Goal: Contribute content: Contribute content

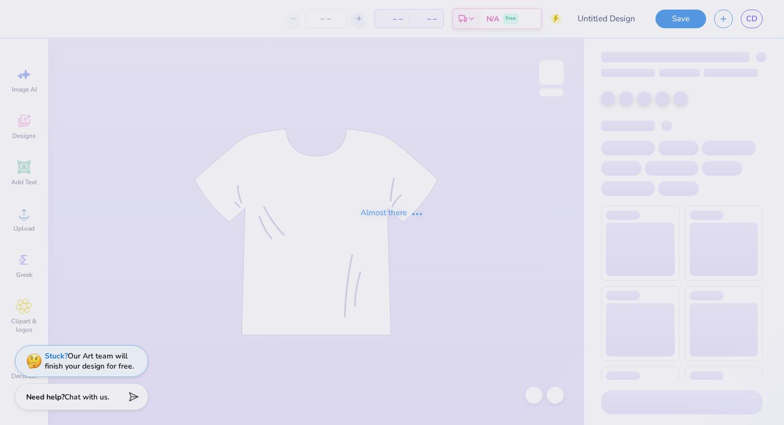
type input "Draft"
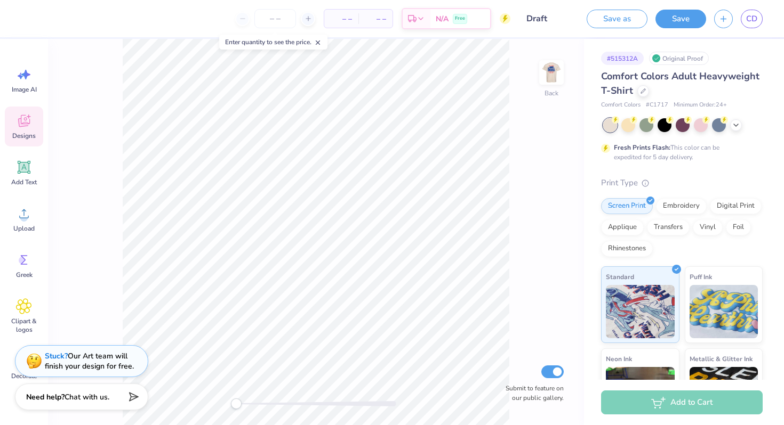
click at [36, 114] on div "Designs" at bounding box center [24, 127] width 38 height 40
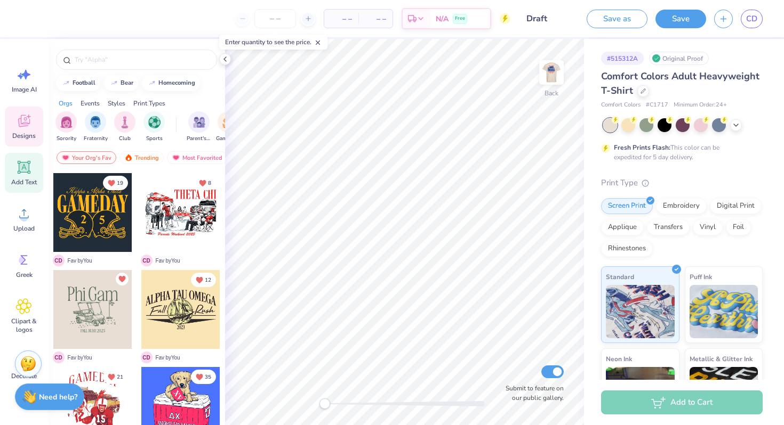
click at [31, 168] on icon at bounding box center [24, 167] width 16 height 16
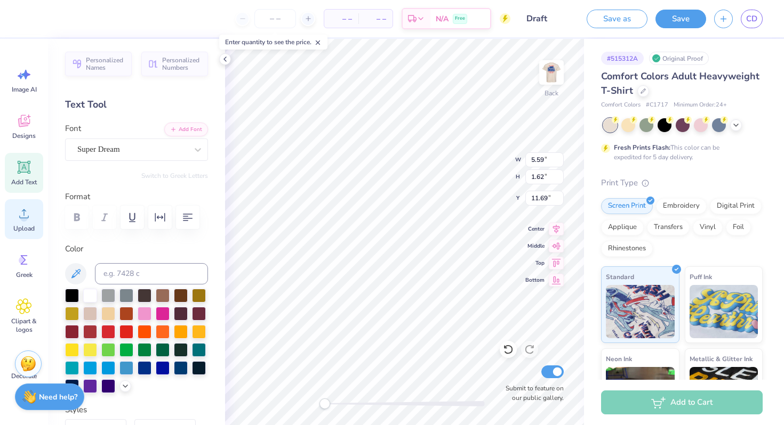
click at [19, 224] on span "Upload" at bounding box center [23, 228] width 21 height 9
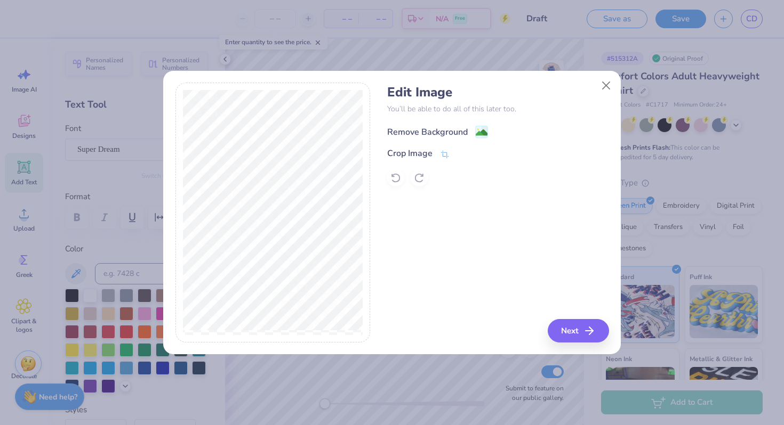
click at [468, 128] on div "Remove Background" at bounding box center [437, 131] width 101 height 13
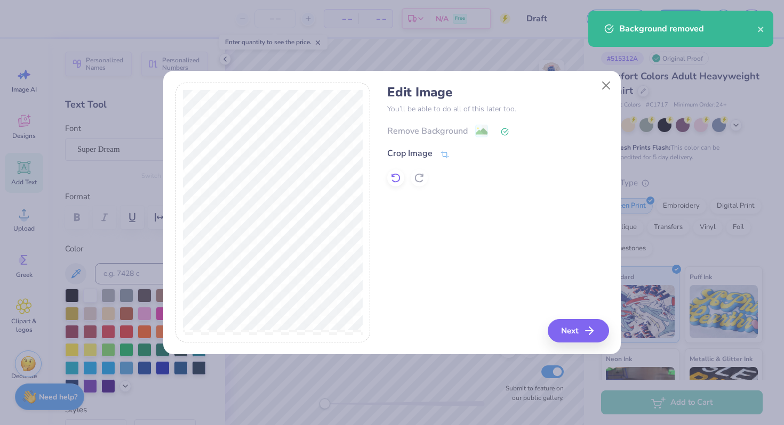
click at [393, 181] on icon at bounding box center [395, 178] width 11 height 11
click at [419, 153] on div "Crop Image" at bounding box center [409, 154] width 45 height 13
click at [473, 182] on div at bounding box center [497, 178] width 221 height 17
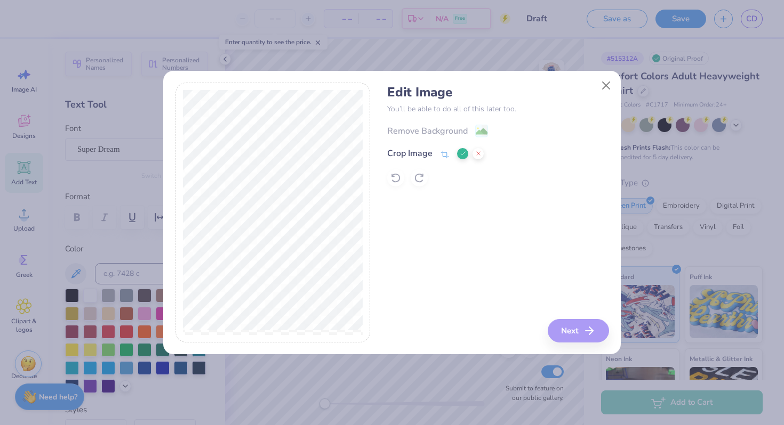
click at [480, 132] on div "Remove Background Crop Image" at bounding box center [497, 155] width 221 height 62
click at [464, 154] on icon at bounding box center [463, 153] width 6 height 6
click at [479, 127] on image at bounding box center [482, 133] width 12 height 12
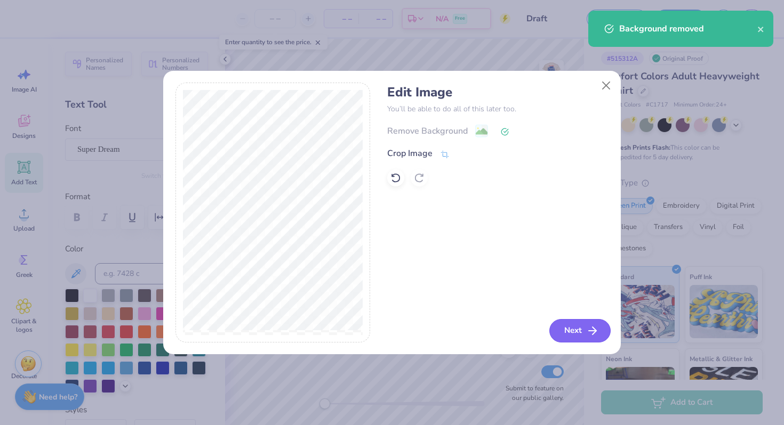
click at [583, 334] on button "Next" at bounding box center [579, 330] width 61 height 23
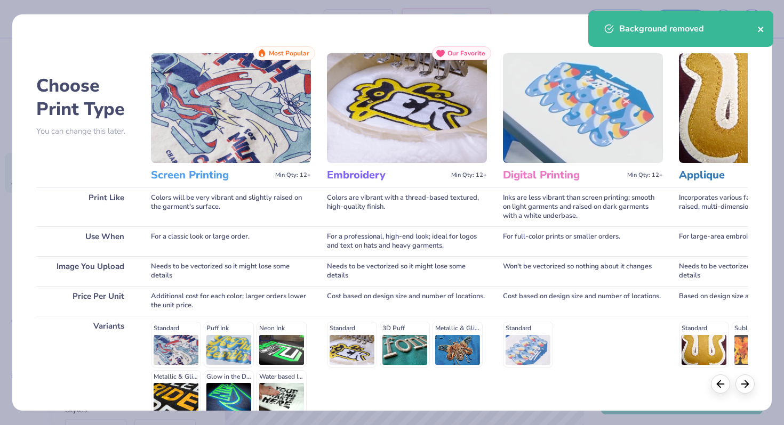
click at [757, 26] on icon "close" at bounding box center [760, 29] width 7 height 9
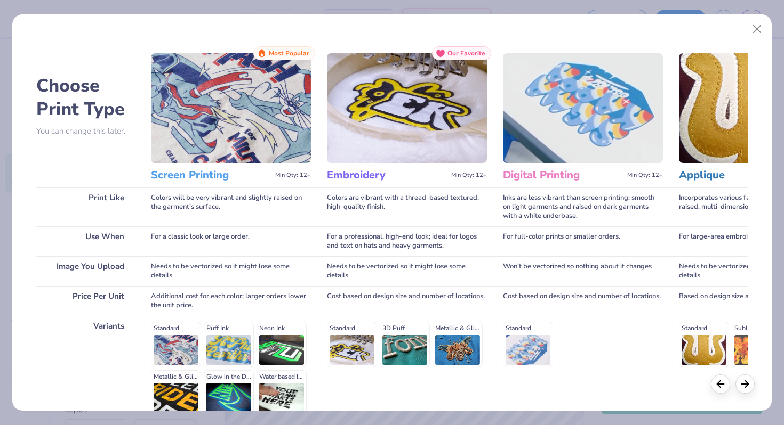
click at [753, 28] on div "Background removed" at bounding box center [680, 33] width 189 height 49
click at [757, 27] on button "Close" at bounding box center [757, 29] width 20 height 20
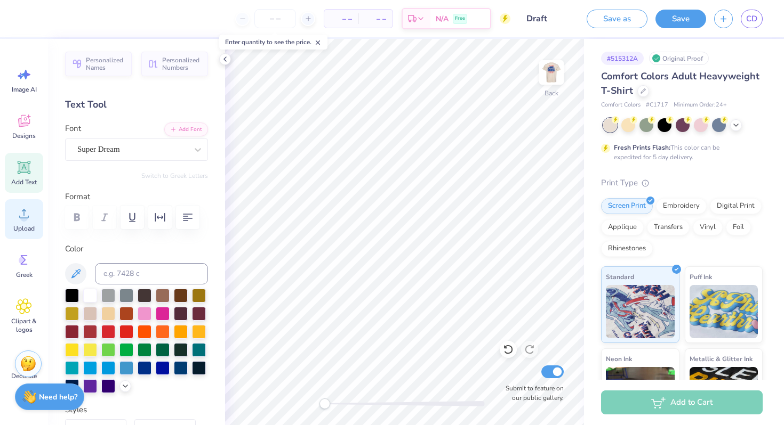
click at [25, 215] on circle at bounding box center [23, 217] width 7 height 7
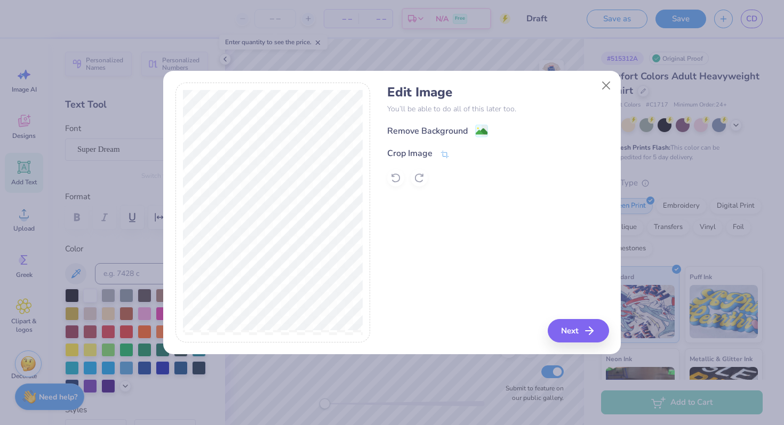
click at [462, 124] on div "Remove Background" at bounding box center [497, 130] width 221 height 13
click at [480, 132] on image at bounding box center [482, 133] width 12 height 12
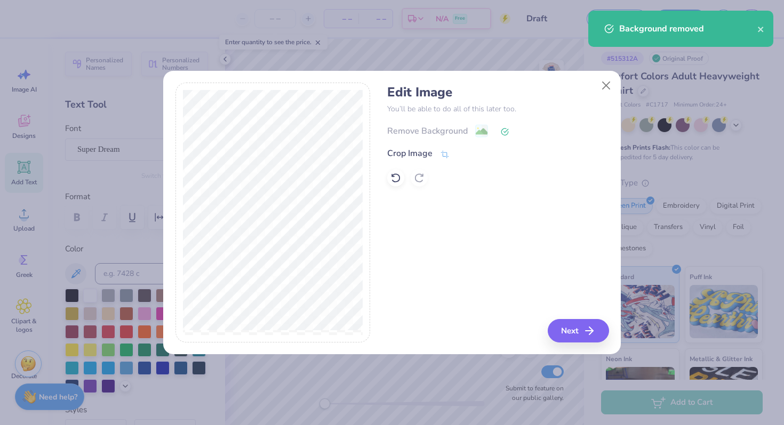
click at [575, 319] on div "Edit Image You’ll be able to do all of this later too. Remove Background Crop I…" at bounding box center [497, 213] width 221 height 260
click at [578, 324] on button "Next" at bounding box center [579, 330] width 61 height 23
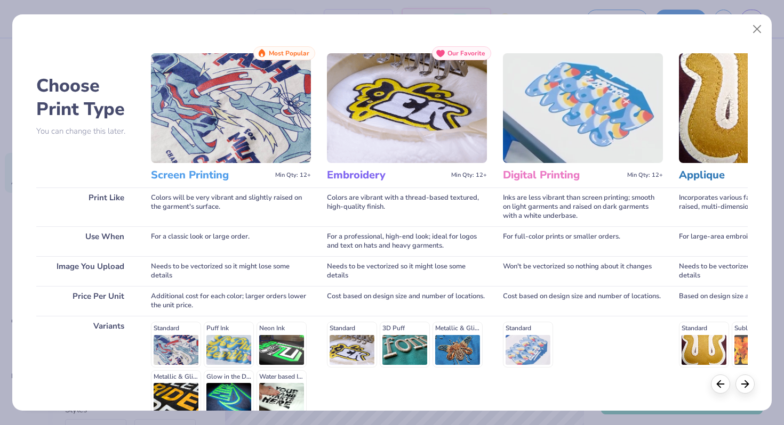
scroll to position [106, 0]
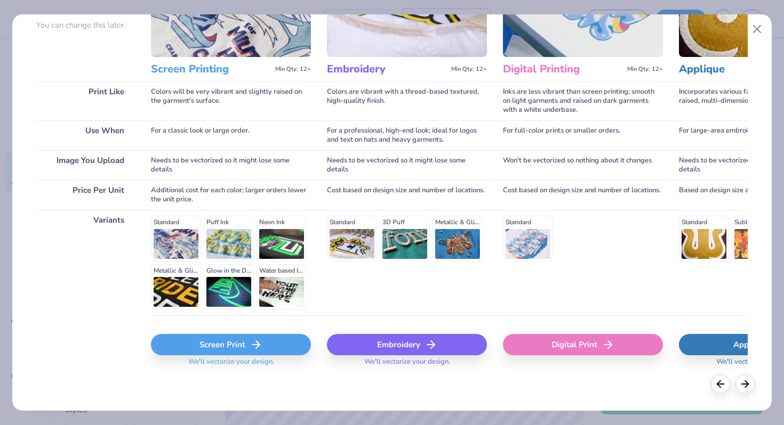
click at [244, 353] on div "Screen Print" at bounding box center [231, 344] width 160 height 21
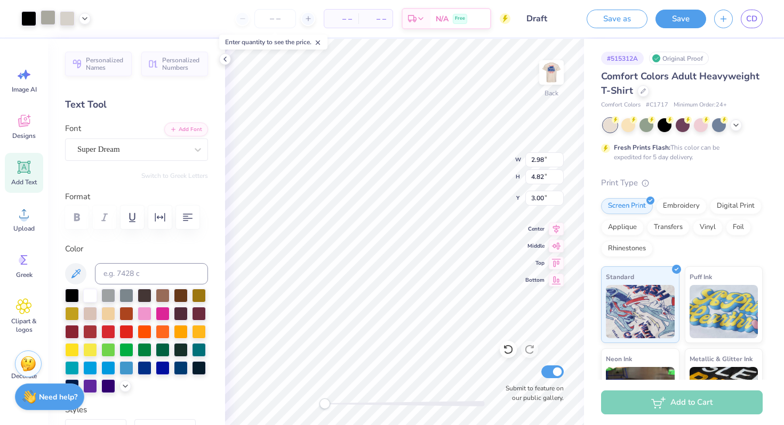
click at [46, 13] on div at bounding box center [48, 17] width 15 height 15
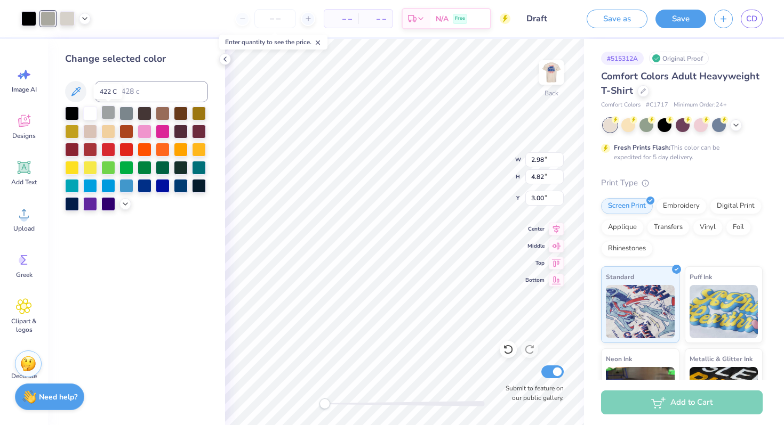
click at [106, 108] on div at bounding box center [108, 113] width 14 height 14
click at [27, 15] on div at bounding box center [28, 17] width 15 height 15
click at [146, 186] on div at bounding box center [145, 185] width 14 height 14
click at [30, 19] on div at bounding box center [28, 18] width 15 height 15
click at [163, 187] on div at bounding box center [163, 185] width 14 height 14
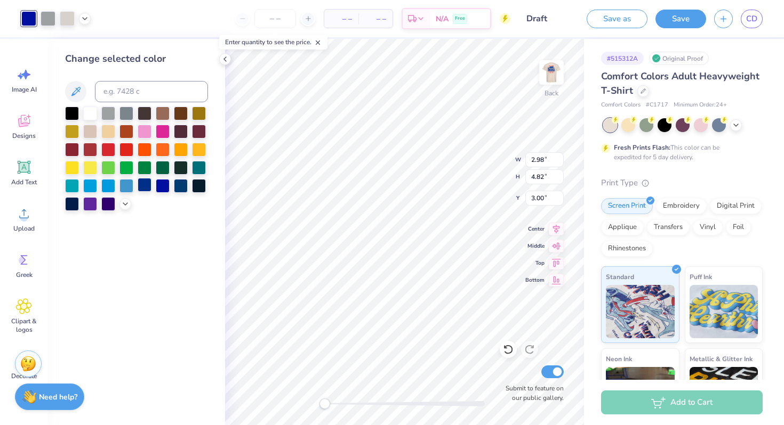
click at [146, 187] on div at bounding box center [145, 185] width 14 height 14
click at [109, 202] on div at bounding box center [108, 203] width 14 height 14
click at [143, 181] on div at bounding box center [145, 185] width 14 height 14
click at [209, 268] on div "Change selected color" at bounding box center [136, 232] width 177 height 387
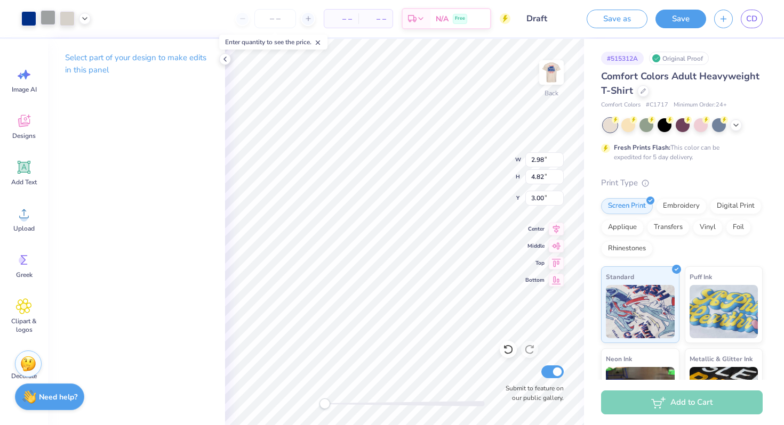
click at [47, 14] on div at bounding box center [48, 17] width 15 height 15
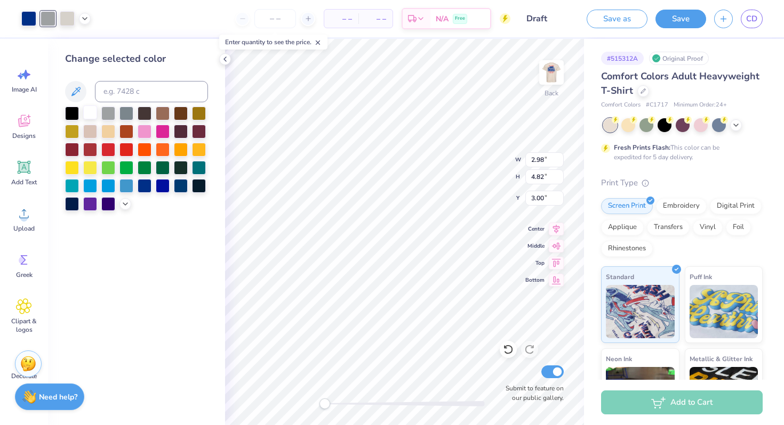
click at [88, 110] on div at bounding box center [90, 113] width 14 height 14
click at [65, 23] on div at bounding box center [67, 17] width 15 height 15
click at [89, 110] on div at bounding box center [90, 113] width 14 height 14
click at [69, 25] on div at bounding box center [67, 17] width 15 height 15
click at [92, 117] on div at bounding box center [90, 113] width 14 height 14
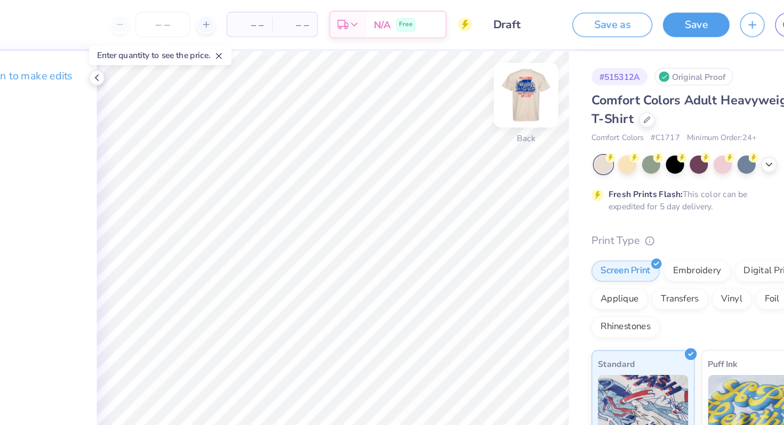
click at [549, 68] on img at bounding box center [551, 72] width 43 height 43
click at [556, 77] on img at bounding box center [551, 72] width 43 height 43
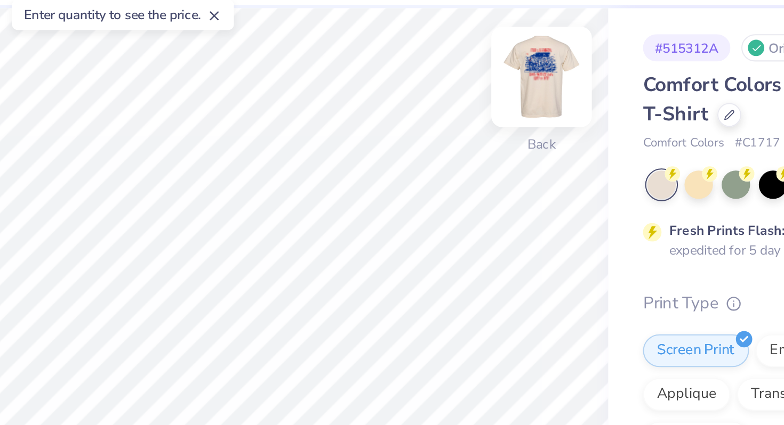
click at [554, 70] on img at bounding box center [551, 72] width 43 height 43
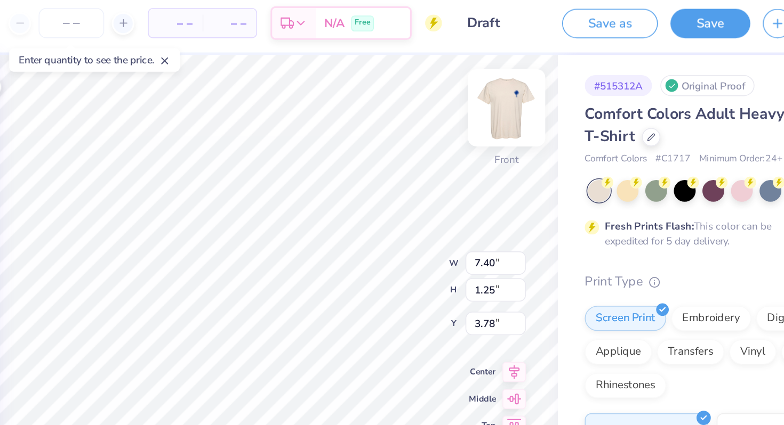
click at [554, 73] on img at bounding box center [551, 72] width 43 height 43
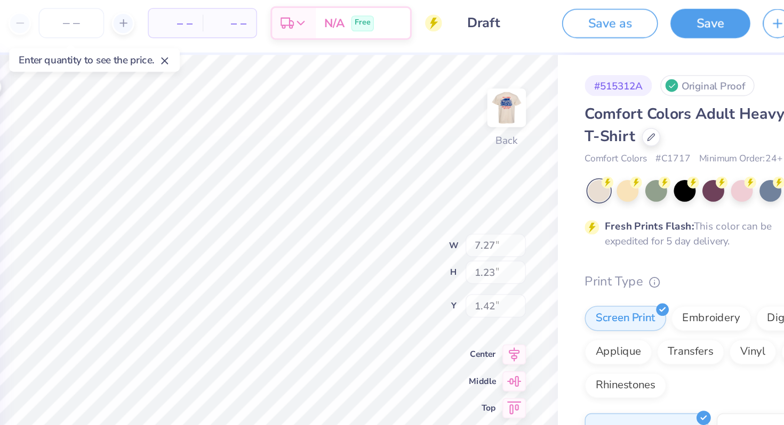
type input "7.27"
type input "1.23"
type input "1.42"
type input "2.00"
type input "3.24"
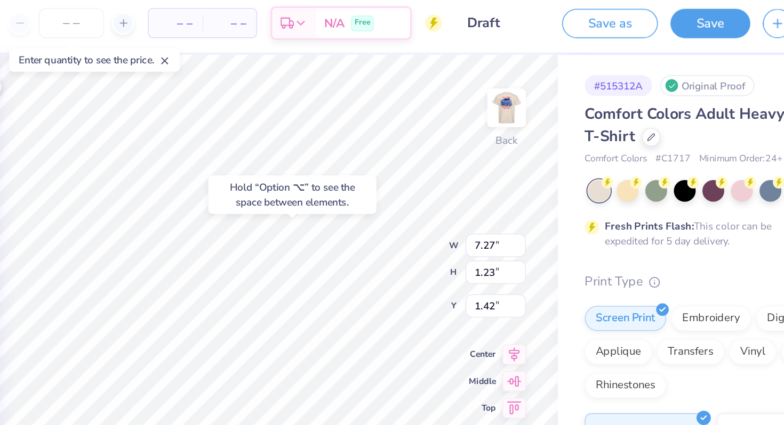
type input "3.42"
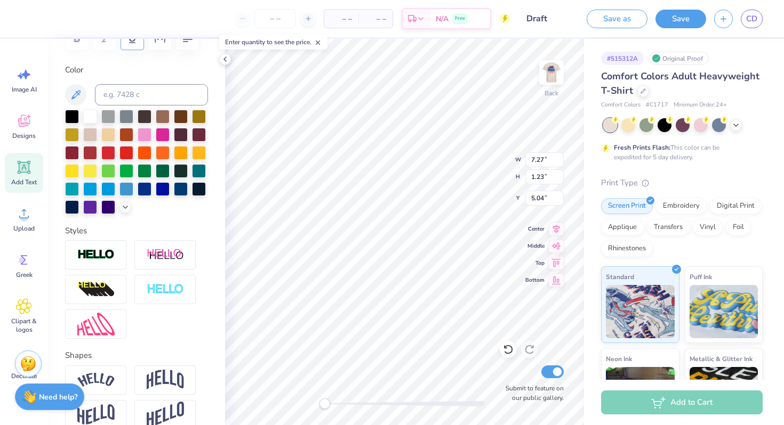
scroll to position [236, 0]
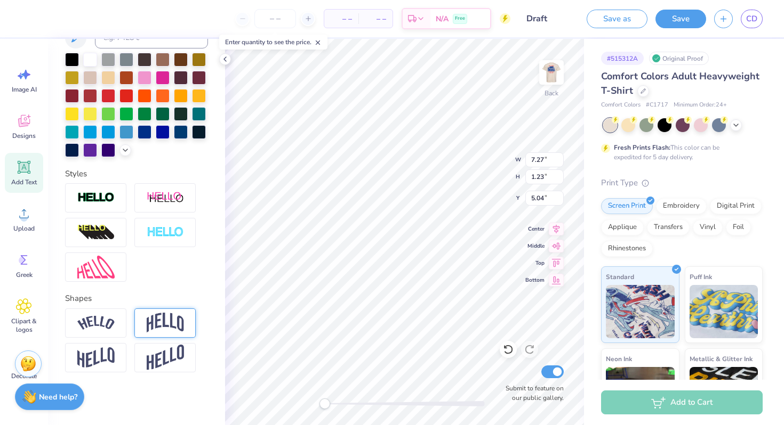
click at [163, 327] on img at bounding box center [165, 323] width 37 height 20
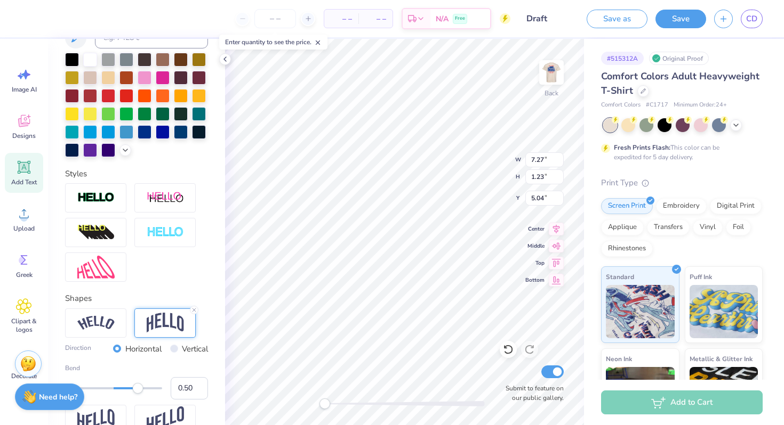
scroll to position [299, 0]
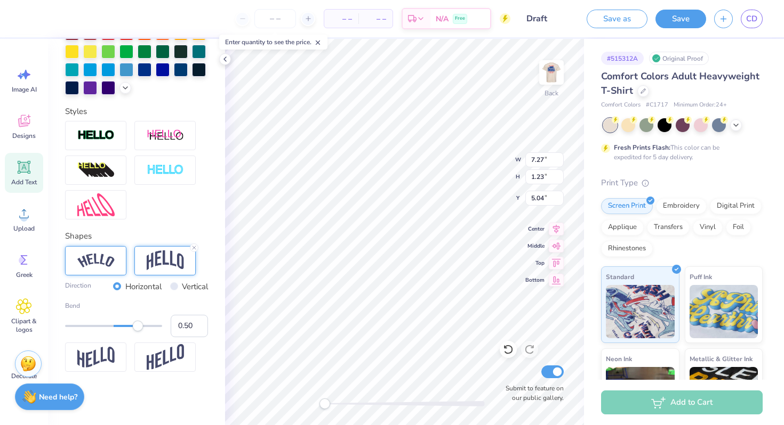
click at [104, 268] on div at bounding box center [95, 260] width 61 height 29
click at [148, 264] on img at bounding box center [165, 261] width 37 height 20
click at [170, 284] on input "Vertical" at bounding box center [174, 287] width 8 height 8
radio input "true"
click at [170, 284] on input "Vertical" at bounding box center [174, 287] width 8 height 8
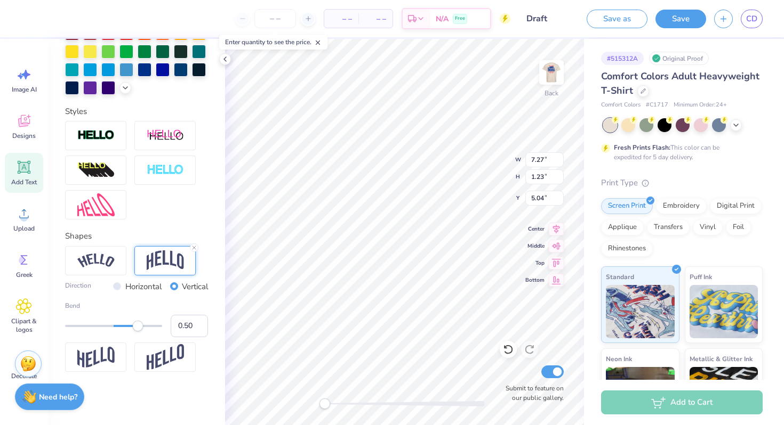
click at [118, 284] on div "Horizontal" at bounding box center [137, 287] width 49 height 12
click at [114, 285] on input "Horizontal" at bounding box center [117, 287] width 8 height 8
radio input "true"
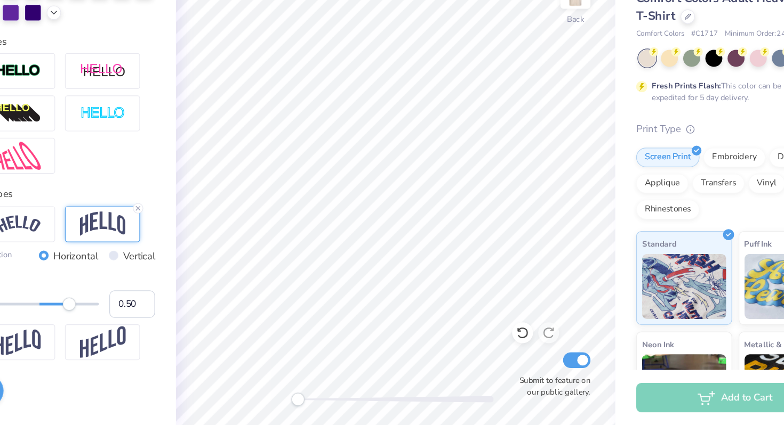
scroll to position [0, 0]
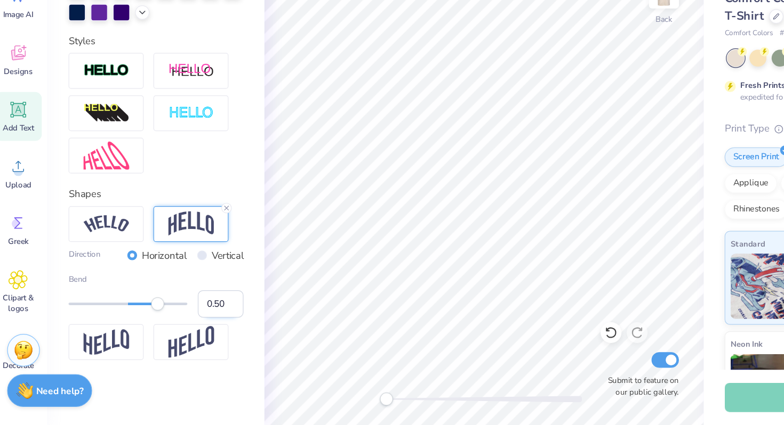
click at [187, 325] on input "0.50" at bounding box center [189, 326] width 37 height 22
type input "0.30"
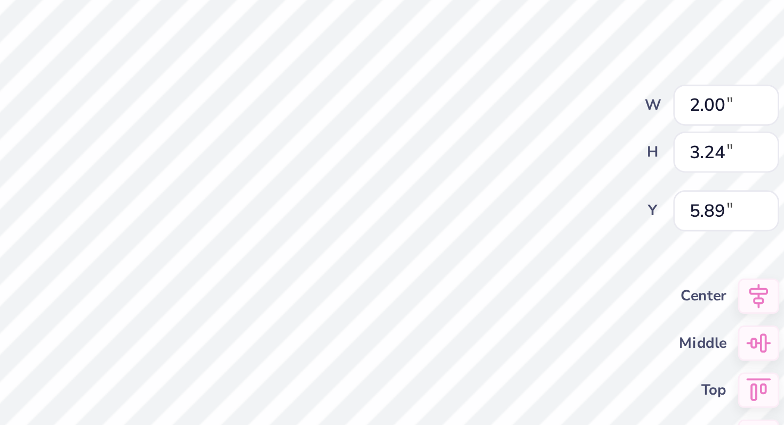
type input "6.14"
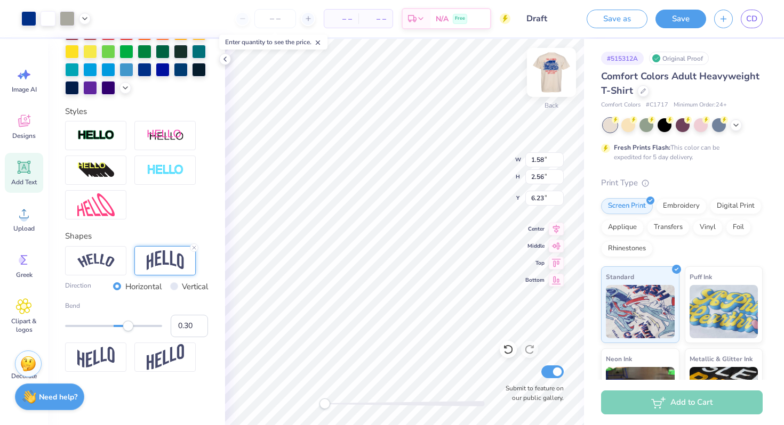
click at [551, 63] on img at bounding box center [551, 72] width 43 height 43
click at [550, 78] on img at bounding box center [551, 72] width 43 height 43
click at [549, 79] on img at bounding box center [551, 72] width 43 height 43
click at [550, 60] on div "Front W 8.26 8.26 " H 2.56 2.56 " Y 12.39 12.39 " Center Middle Top Bottom Subm…" at bounding box center [404, 232] width 359 height 387
click at [560, 73] on img at bounding box center [551, 72] width 43 height 43
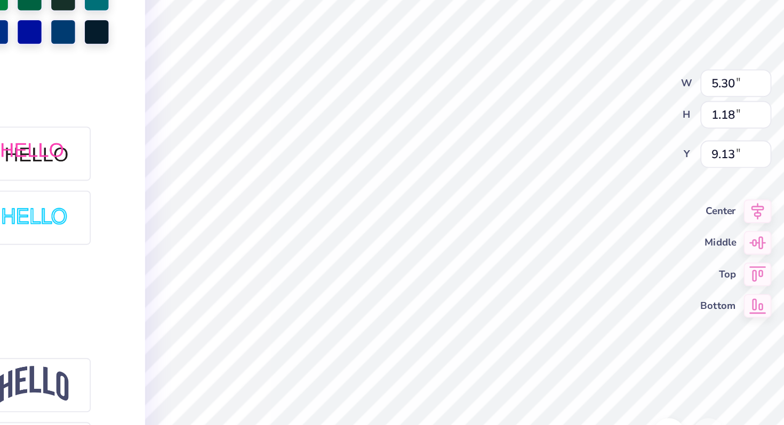
scroll to position [0, 1]
type textarea "SMU"
type textarea "TCU"
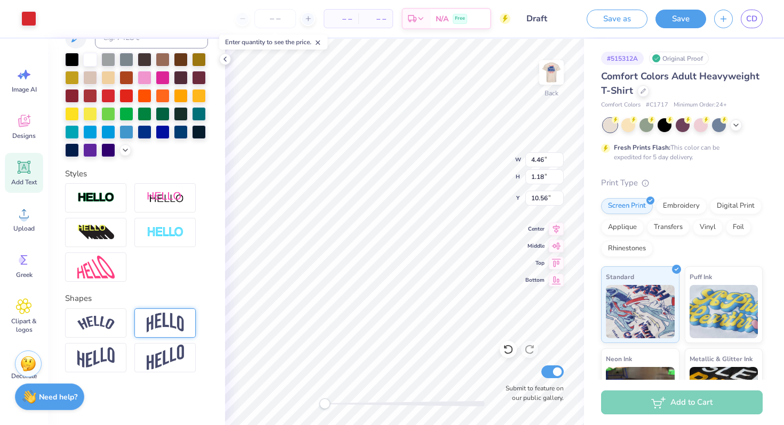
click at [164, 322] on img at bounding box center [165, 323] width 37 height 20
type input "1.83"
click at [164, 329] on img at bounding box center [165, 323] width 37 height 20
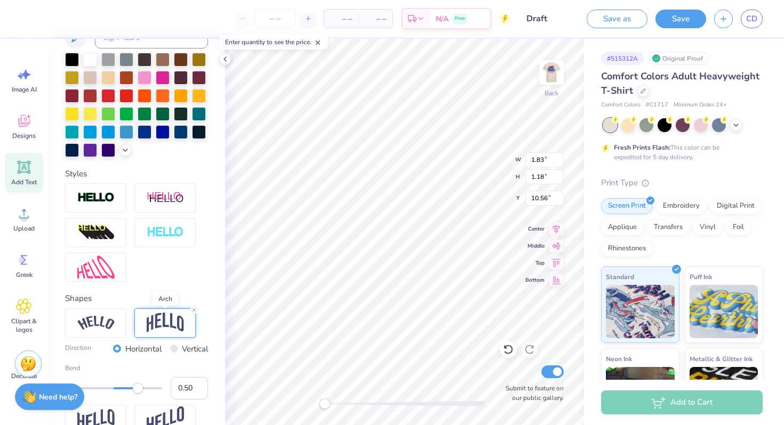
click at [168, 324] on img at bounding box center [165, 323] width 37 height 20
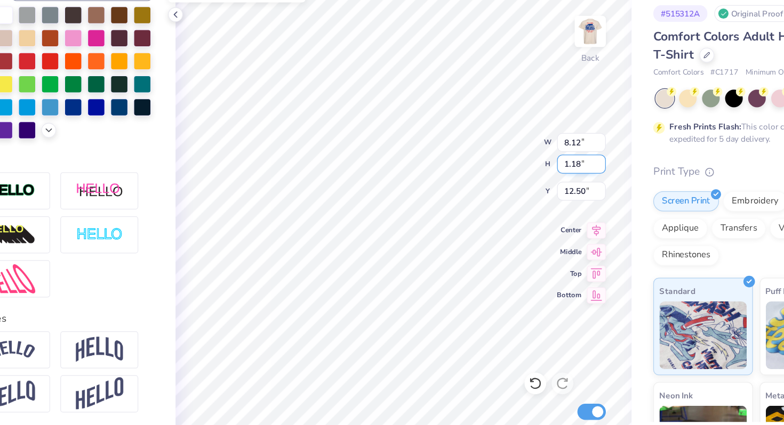
click at [476, 171] on div "Back W 8.12 8.12 " H 1.18 1.18 " Y 12.50 12.50 " Center Middle Top Bottom Submi…" at bounding box center [404, 232] width 359 height 387
type input "16.03"
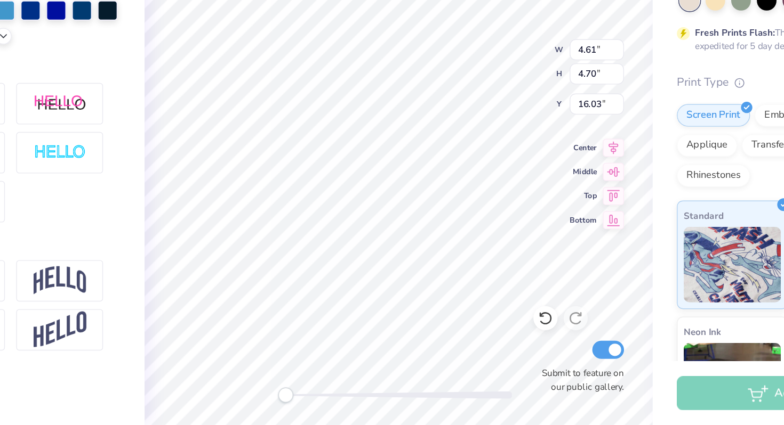
type input "6.53"
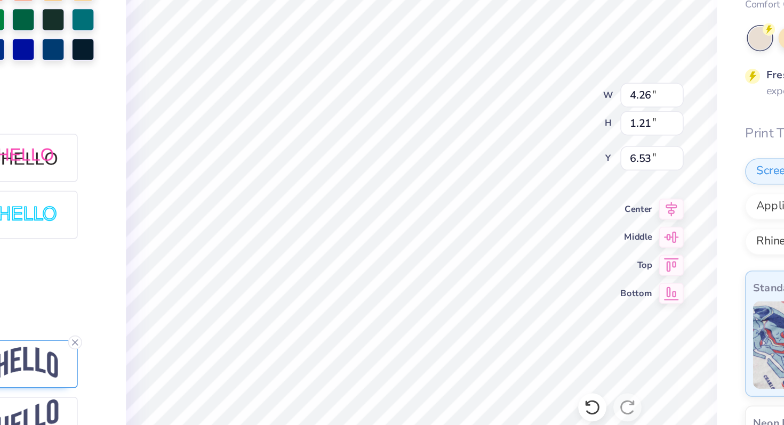
type input "4.26"
type input "1.21"
type input "6.53"
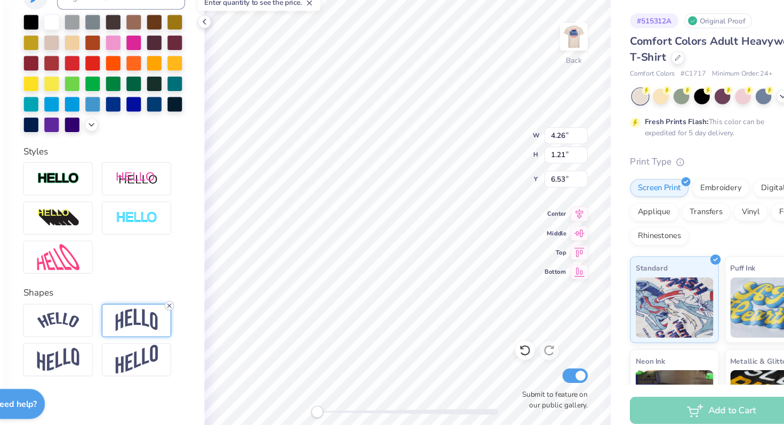
click at [191, 311] on icon at bounding box center [194, 310] width 6 height 6
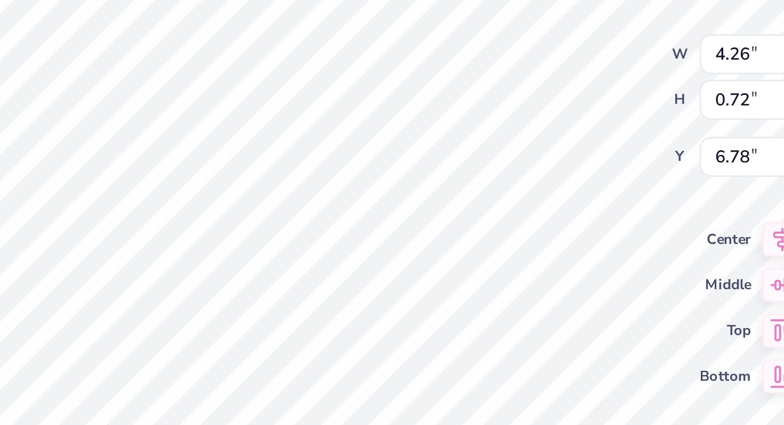
type input "1.25"
click at [542, 176] on input "0.75" at bounding box center [544, 177] width 38 height 15
type input "0.72"
click at [543, 175] on input "1.18" at bounding box center [544, 177] width 38 height 15
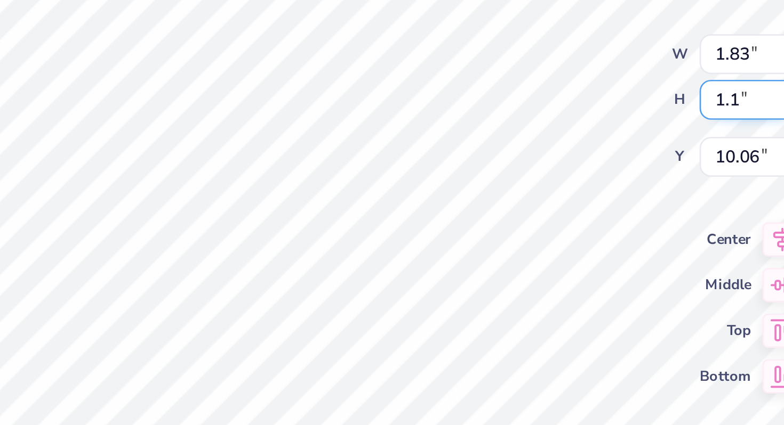
type input "1"
type input ".72"
click at [540, 177] on input "0.44" at bounding box center [544, 177] width 38 height 15
type input ".72"
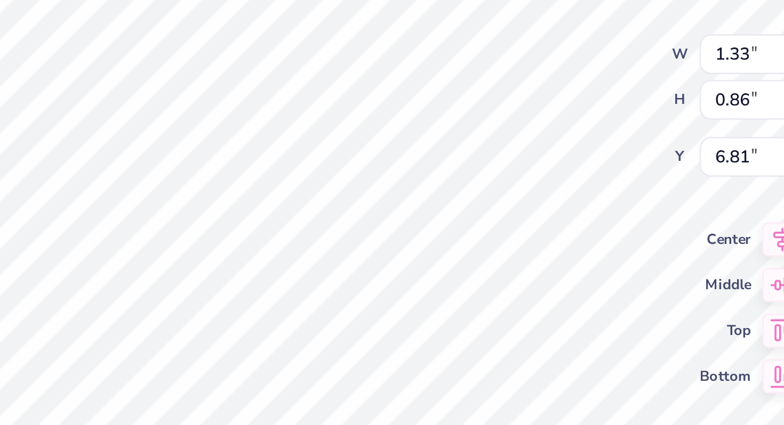
type input "1.15"
type input "0.69"
type input "4.26"
type input "0.72"
type input "6.78"
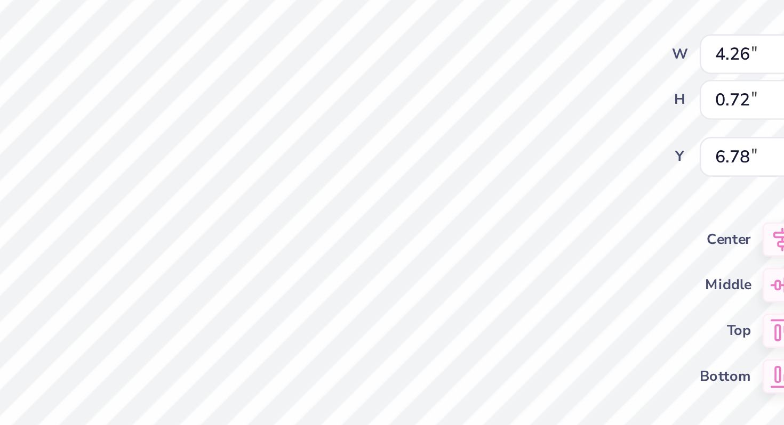
type input "1.15"
type input "0.69"
type input "6.81"
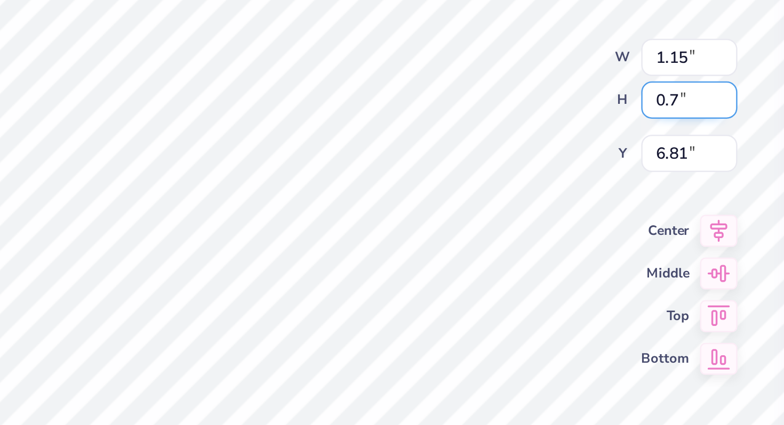
click at [557, 175] on input "0.7" at bounding box center [544, 177] width 38 height 15
click at [557, 175] on input "0.71" at bounding box center [544, 177] width 38 height 15
type input "0.72"
click at [557, 175] on input "0.72" at bounding box center [544, 177] width 38 height 15
type input "1.33"
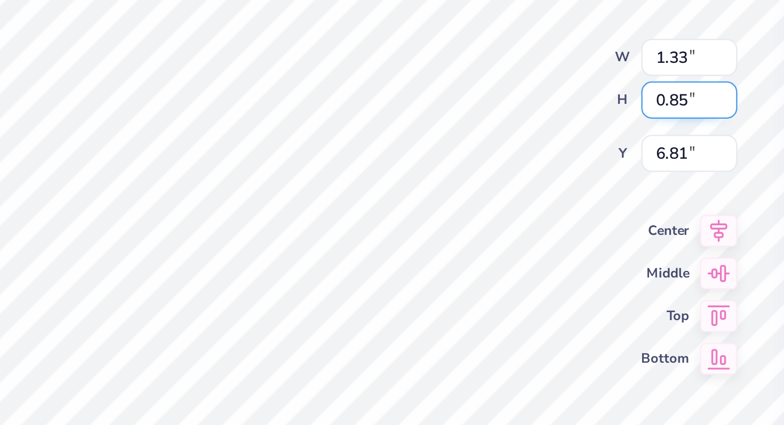
click at [559, 179] on input "0.85" at bounding box center [544, 177] width 38 height 15
click at [559, 179] on input "0.84" at bounding box center [544, 177] width 38 height 15
click at [559, 179] on input "0.83" at bounding box center [544, 177] width 38 height 15
click at [559, 179] on input "0.82" at bounding box center [544, 177] width 38 height 15
click at [559, 179] on input "0.81" at bounding box center [544, 177] width 38 height 15
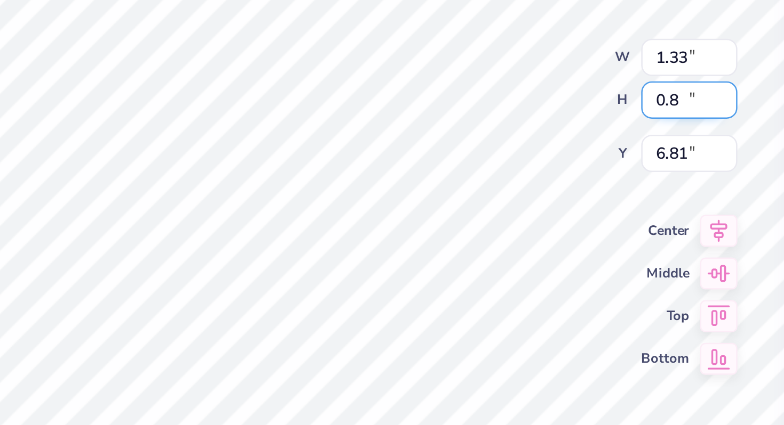
click at [559, 179] on input "0.8" at bounding box center [544, 177] width 38 height 15
click at [559, 179] on input "0.79" at bounding box center [544, 177] width 38 height 15
click at [559, 179] on input "0.78" at bounding box center [544, 177] width 38 height 15
click at [559, 179] on input "0.77" at bounding box center [544, 177] width 38 height 15
click at [559, 179] on input "0.76" at bounding box center [544, 177] width 38 height 15
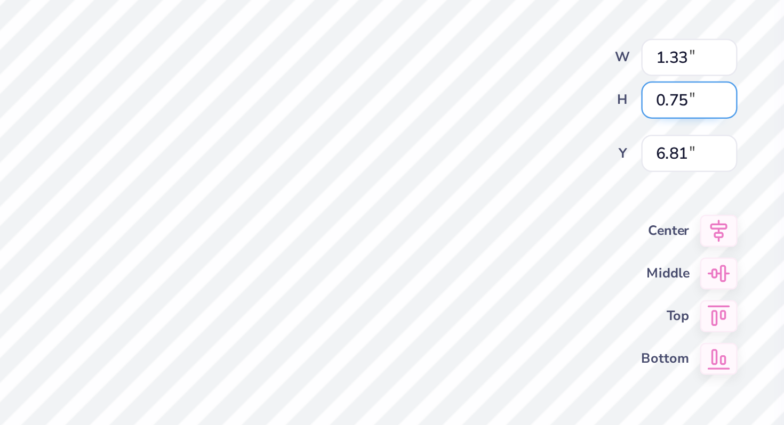
click at [559, 179] on input "0.75" at bounding box center [544, 177] width 38 height 15
click at [559, 179] on input "0.74" at bounding box center [544, 177] width 38 height 15
click at [559, 179] on input "0.73" at bounding box center [544, 177] width 38 height 15
type input "0.72"
click at [559, 179] on input "0.72" at bounding box center [544, 177] width 38 height 15
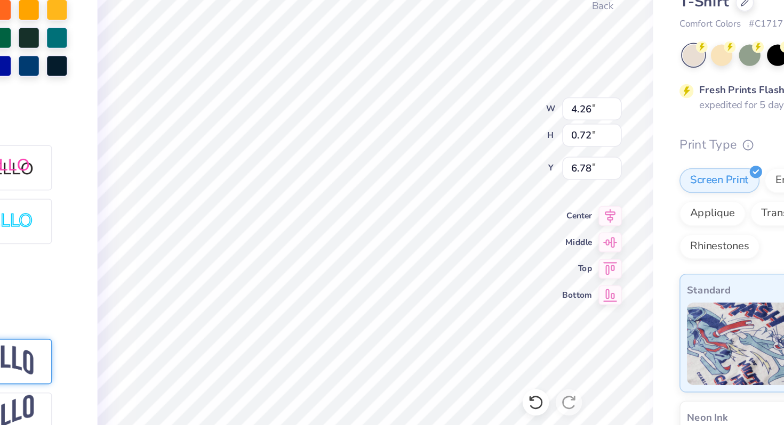
type textarea "F"
type textarea "s"
type textarea "SMU"
type textarea "F"
type textarea "TCU"
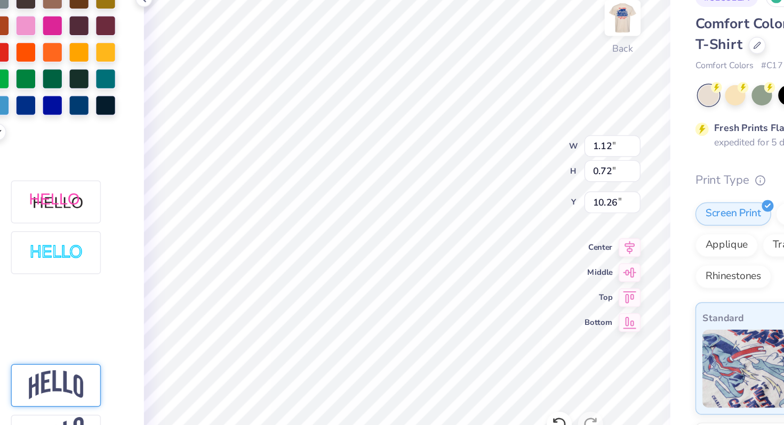
click at [167, 337] on div at bounding box center [164, 323] width 61 height 29
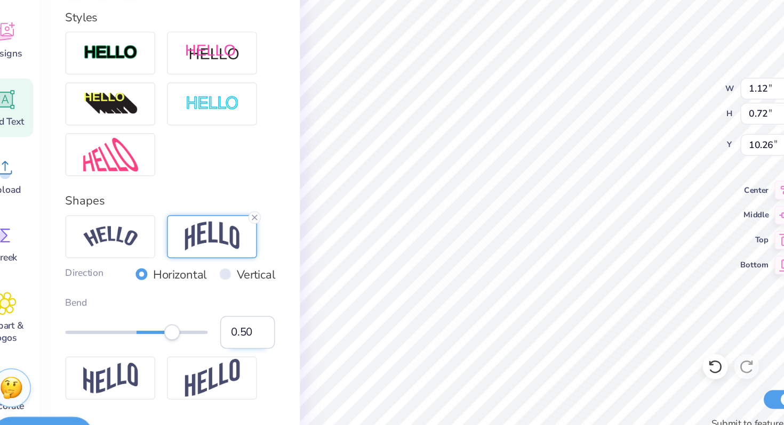
click at [184, 326] on input "0.50" at bounding box center [189, 326] width 37 height 22
click at [190, 326] on input "0.50" at bounding box center [189, 326] width 37 height 22
type input "-.30"
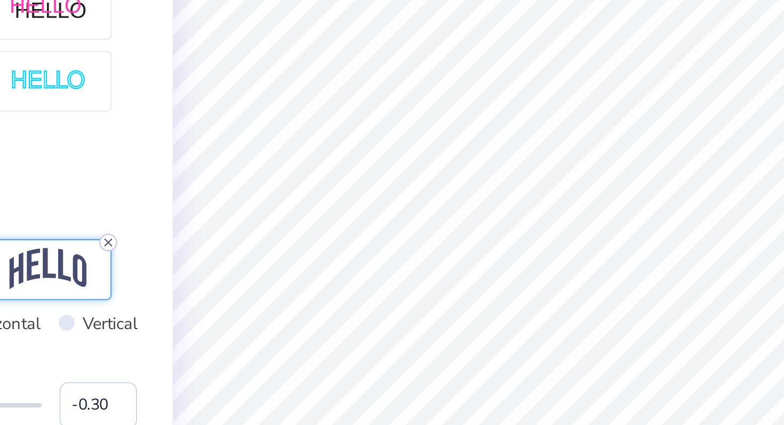
click at [195, 248] on line at bounding box center [193, 247] width 3 height 3
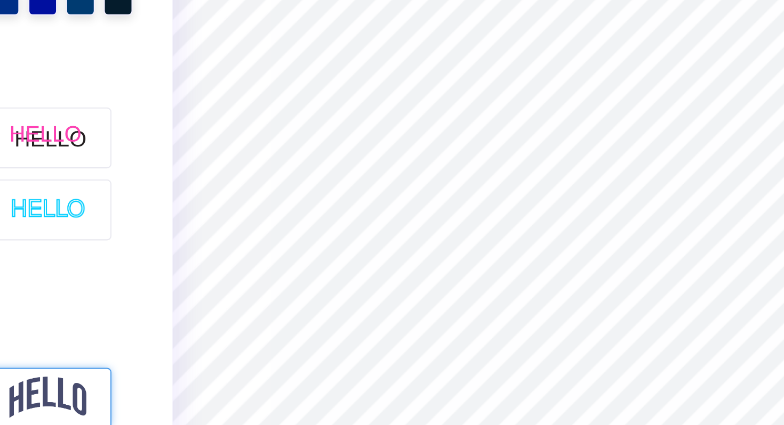
scroll to position [236, 0]
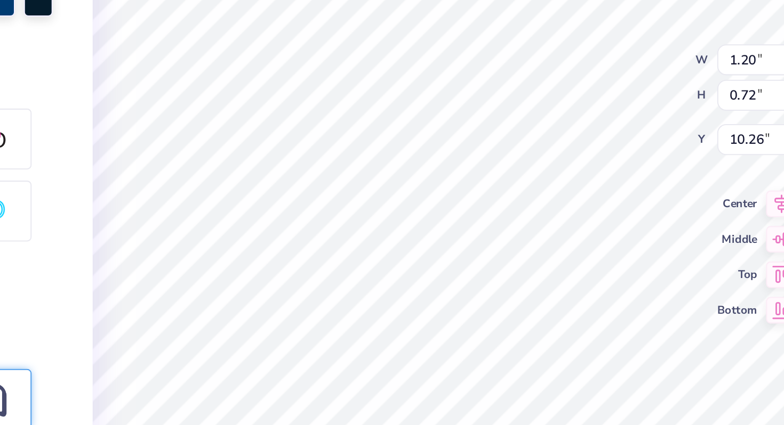
type input "1.12"
type input "1.20"
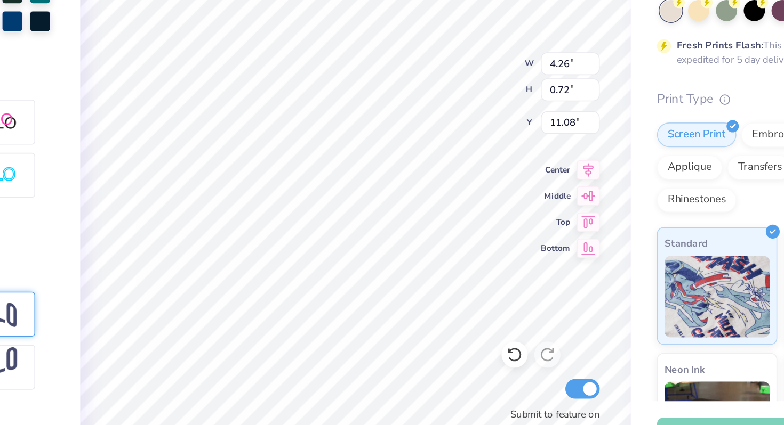
scroll to position [0, 0]
type textarea "F"
type textarea "IRON SKILLET 2025"
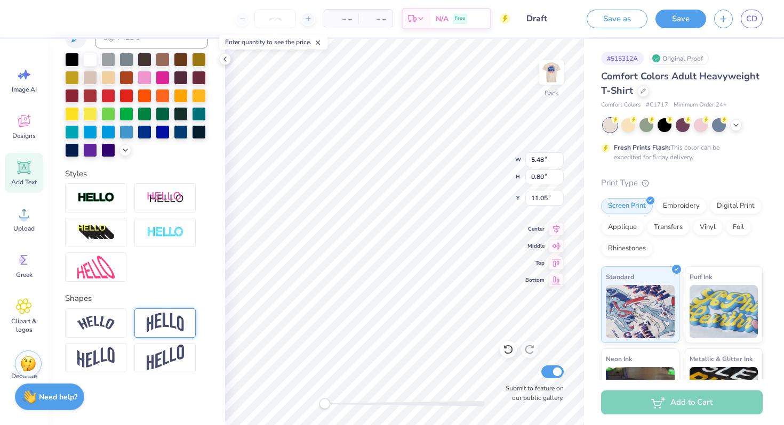
click at [165, 326] on img at bounding box center [165, 323] width 37 height 20
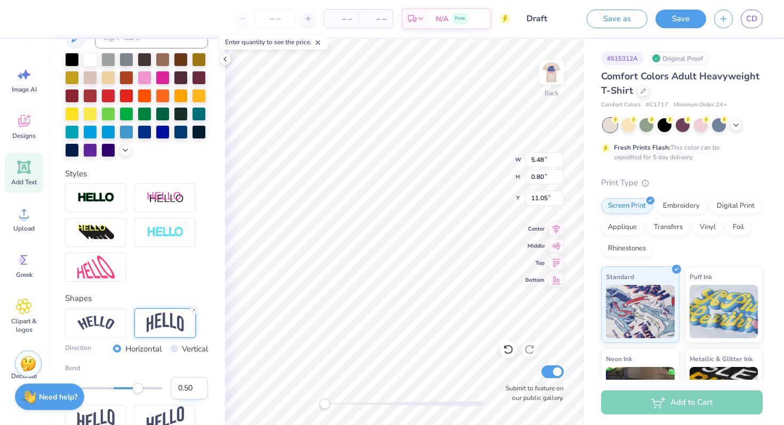
click at [189, 386] on input "0.50" at bounding box center [189, 388] width 37 height 22
type input "0.0"
type input "0"
type input "-.3"
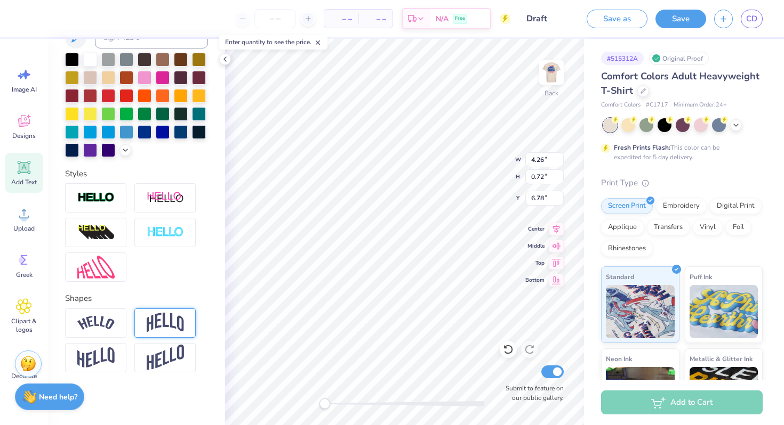
click at [160, 317] on img at bounding box center [165, 323] width 37 height 20
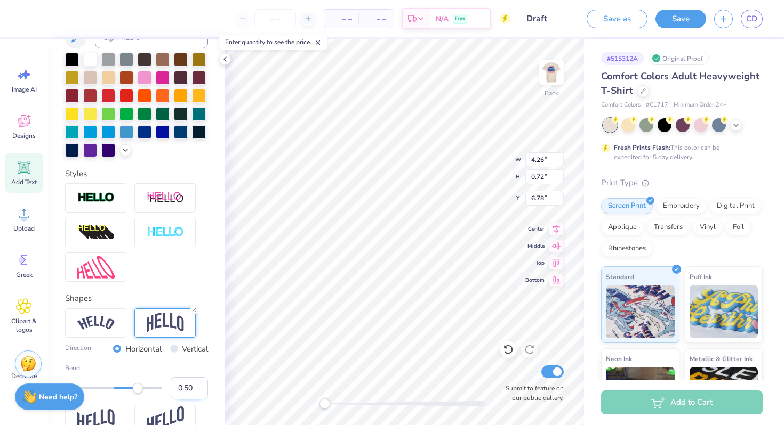
click at [188, 386] on input "0.50" at bounding box center [189, 388] width 37 height 22
type input "0.30"
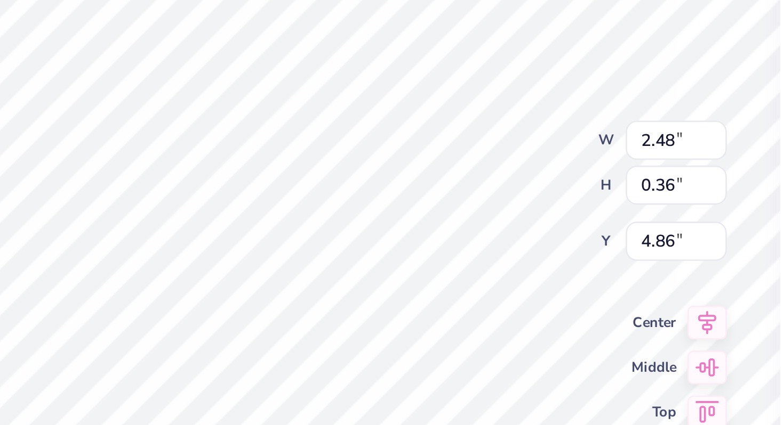
type textarea "2025"
click at [472, 148] on div "Back W 2.48 2.48 " H 0.36 0.36 " Y 4.86 4.86 " Center Middle Top Bottom Submit …" at bounding box center [404, 232] width 359 height 387
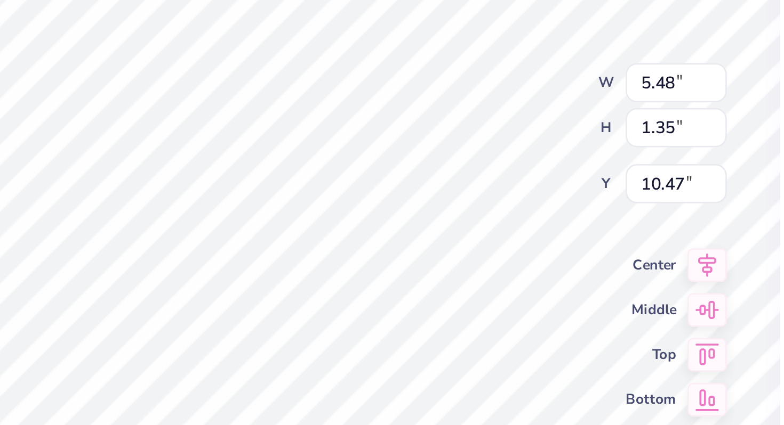
scroll to position [0, 2]
type textarea "IRON SKILLET"
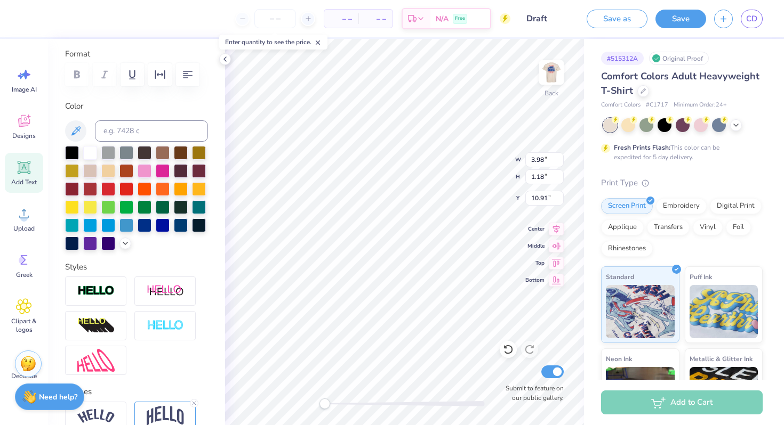
scroll to position [236, 0]
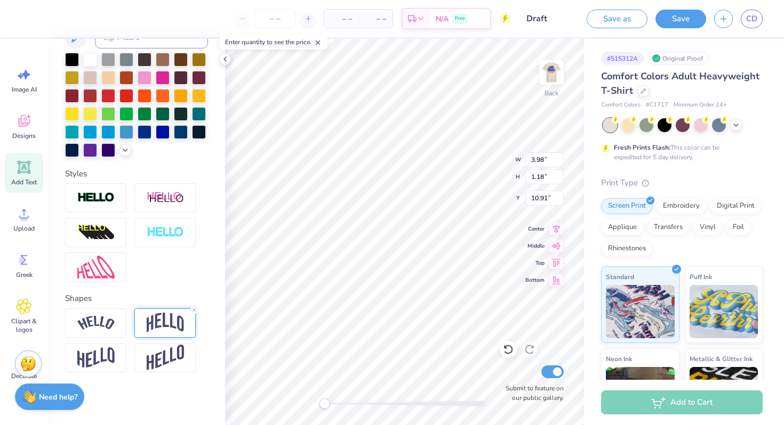
click at [162, 321] on img at bounding box center [165, 323] width 37 height 20
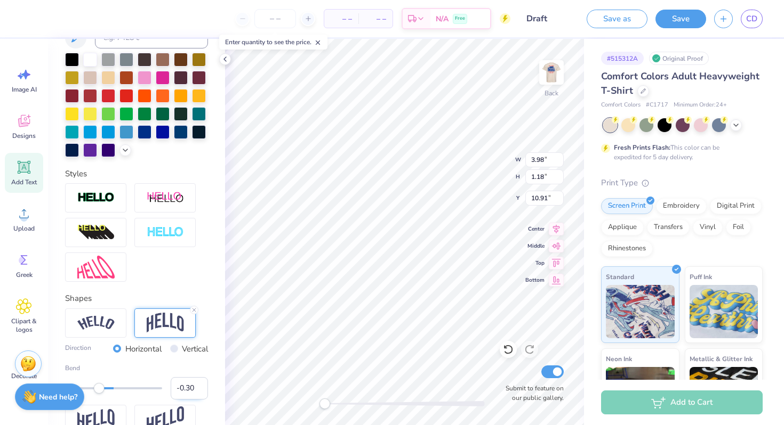
click at [190, 387] on input "-0.30" at bounding box center [189, 388] width 37 height 22
type input "-0.250"
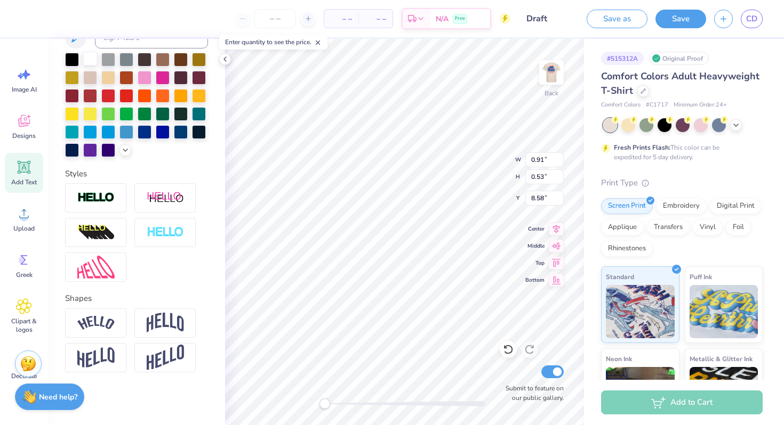
click at [88, 56] on div at bounding box center [90, 59] width 14 height 14
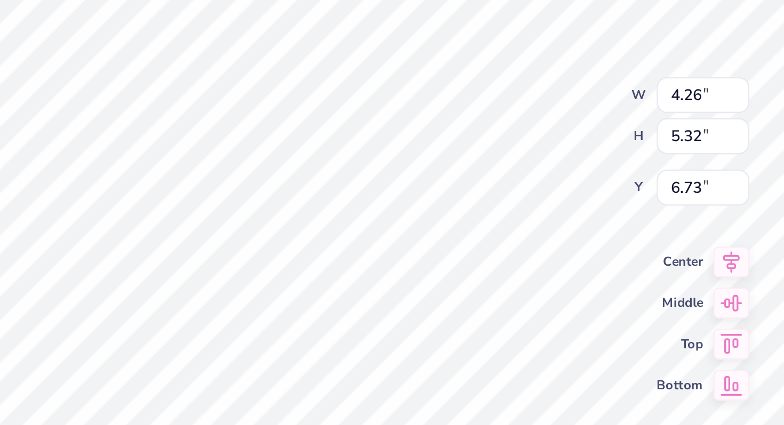
type input "5.10"
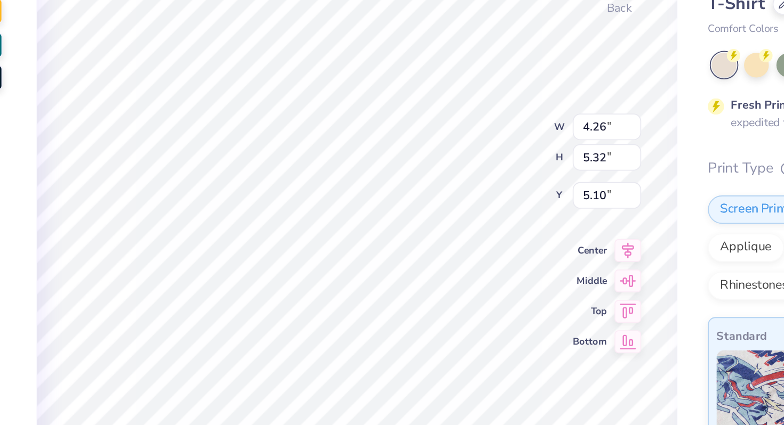
type input "3.00"
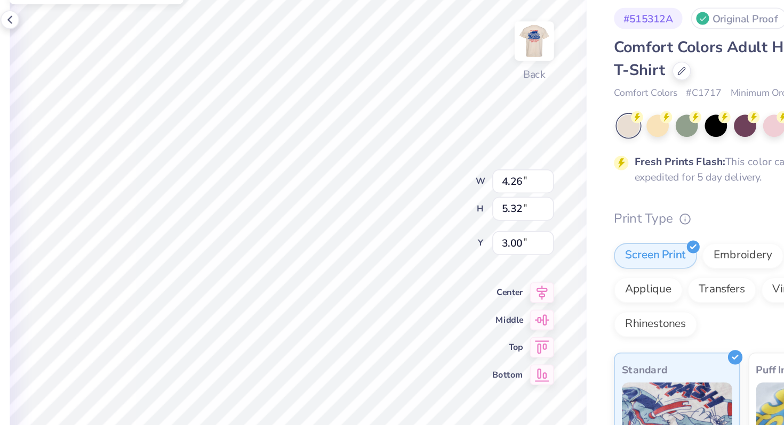
type input "2.86"
type input "4.18"
type input "3.09"
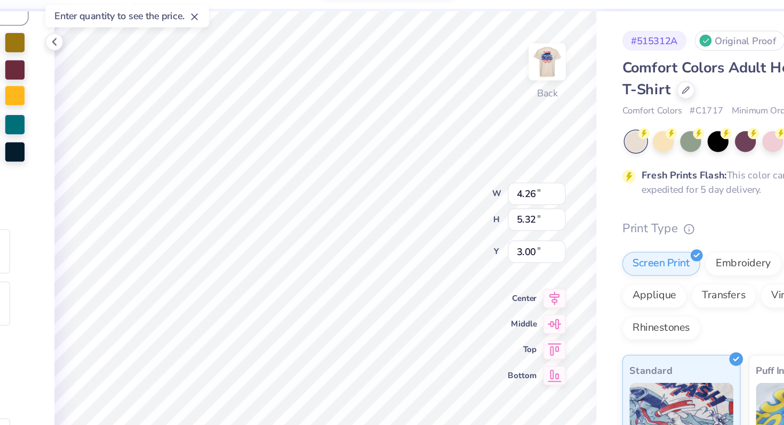
type input "2.42"
type input "3.79"
type input "3.11"
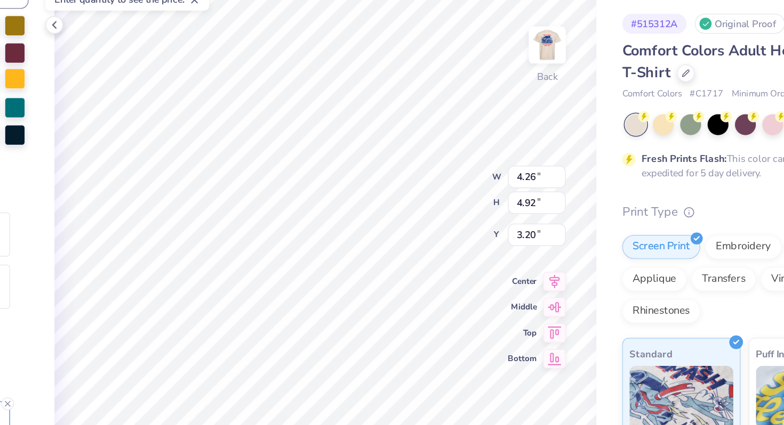
type input "3.00"
click at [517, 176] on div "Back W 4.26 4.26 " H 4.92 4.92 " Y 3.00 3.00 " Center Middle Top Bottom Submit …" at bounding box center [404, 232] width 359 height 387
click at [535, 174] on input "4.92" at bounding box center [544, 177] width 38 height 15
type input "3"
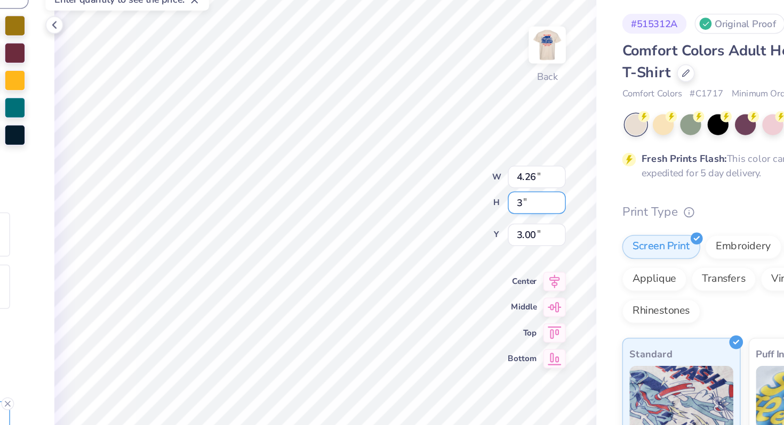
type input "1.68"
type input "2.73"
type input "4.10"
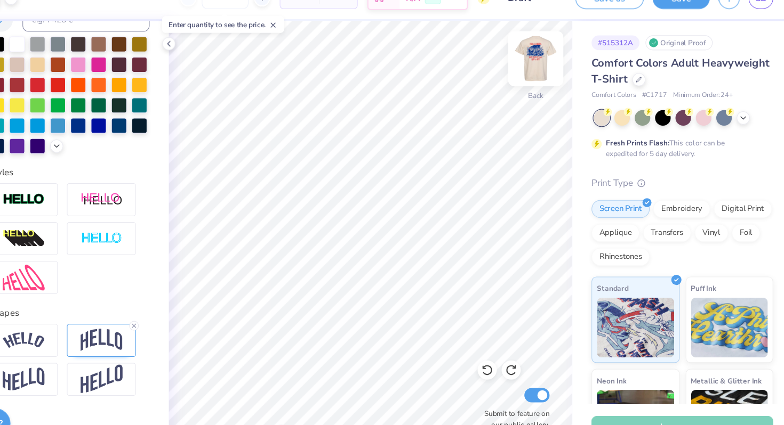
click at [567, 60] on img at bounding box center [551, 72] width 43 height 43
click at [544, 79] on img at bounding box center [551, 72] width 43 height 43
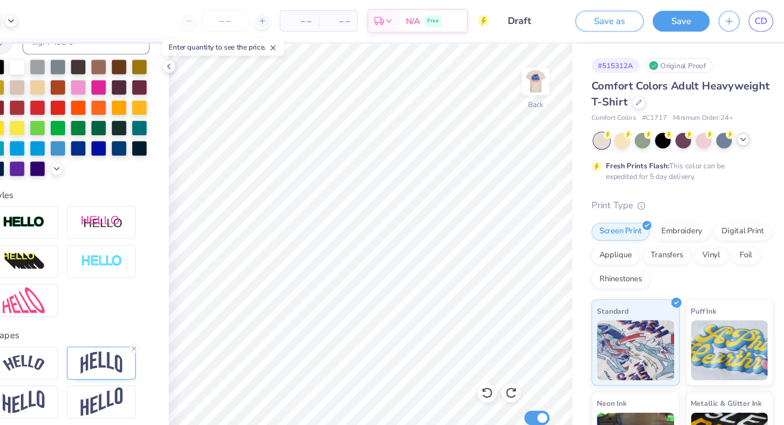
click at [734, 127] on icon at bounding box center [735, 124] width 9 height 9
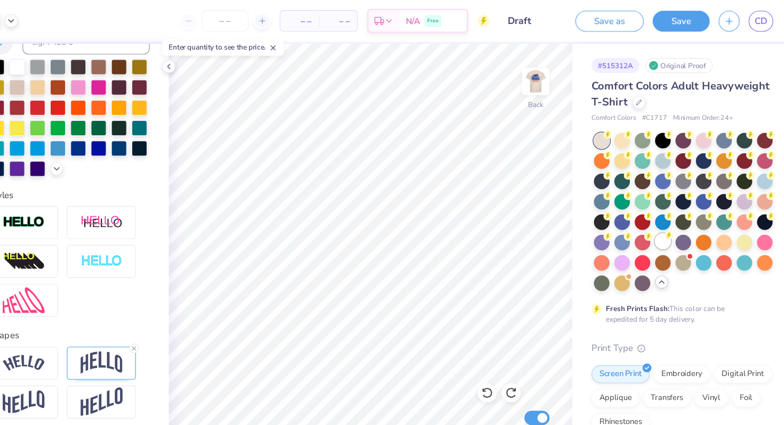
click at [667, 220] on div at bounding box center [664, 215] width 14 height 14
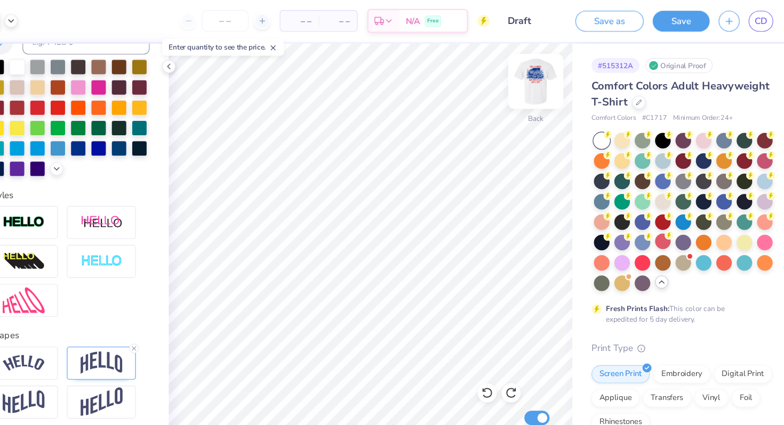
click at [555, 63] on img at bounding box center [551, 72] width 43 height 43
click at [663, 250] on icon at bounding box center [663, 251] width 9 height 9
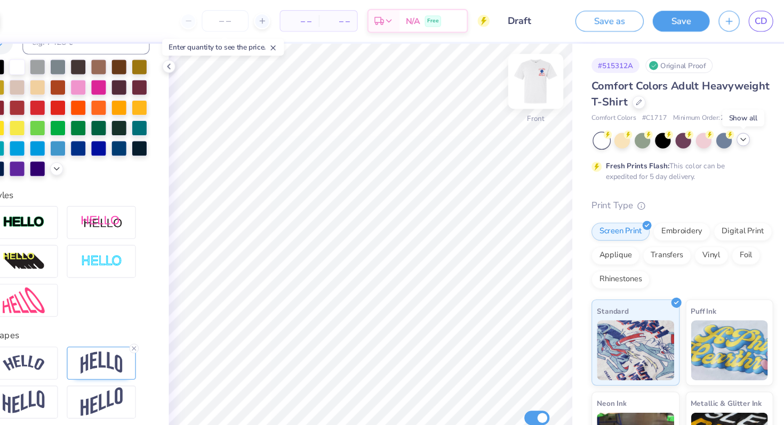
click at [547, 77] on img at bounding box center [551, 72] width 43 height 43
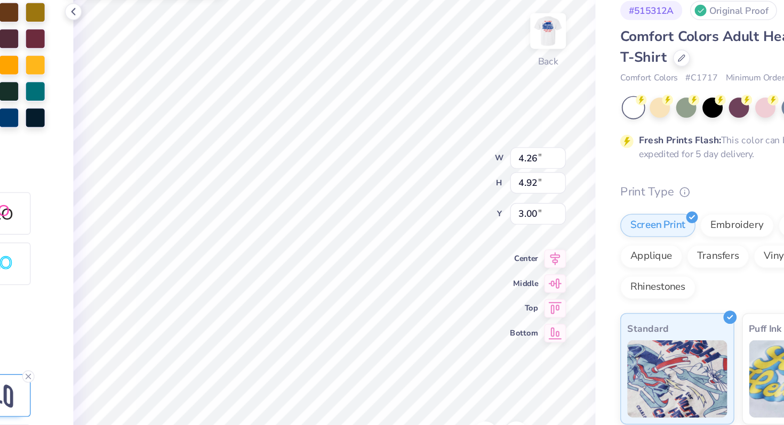
type input "2.57"
type input "3.61"
type input "3.11"
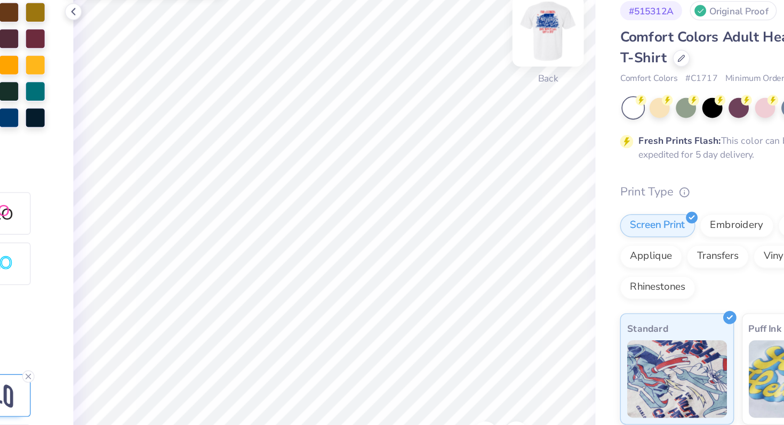
click at [548, 84] on img at bounding box center [551, 72] width 43 height 43
click at [549, 82] on img at bounding box center [551, 72] width 43 height 43
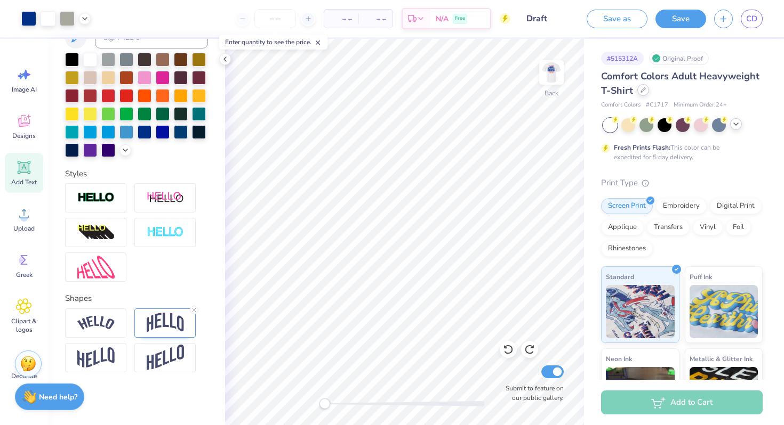
click at [641, 88] on icon at bounding box center [642, 89] width 5 height 5
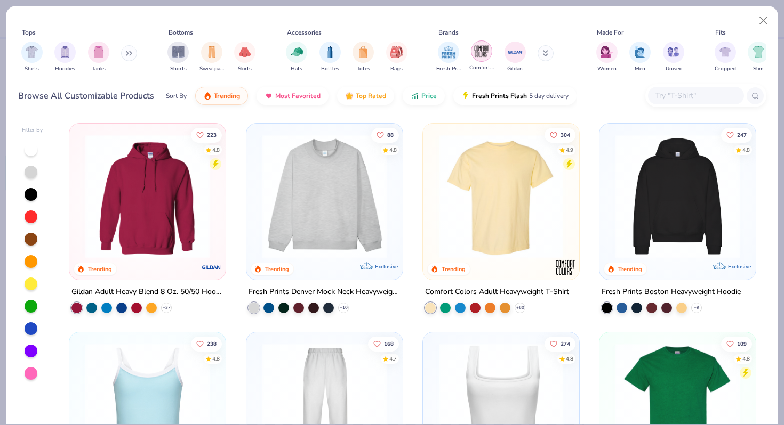
click at [476, 52] on img "filter for Comfort Colors" at bounding box center [481, 51] width 16 height 16
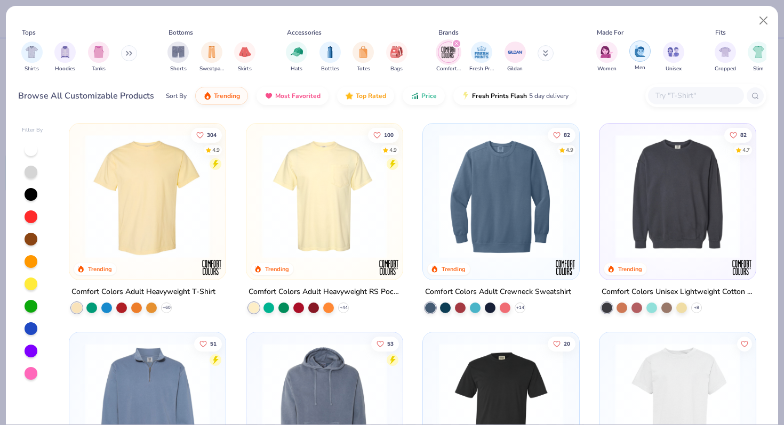
click at [643, 56] on img "filter for Men" at bounding box center [640, 51] width 12 height 12
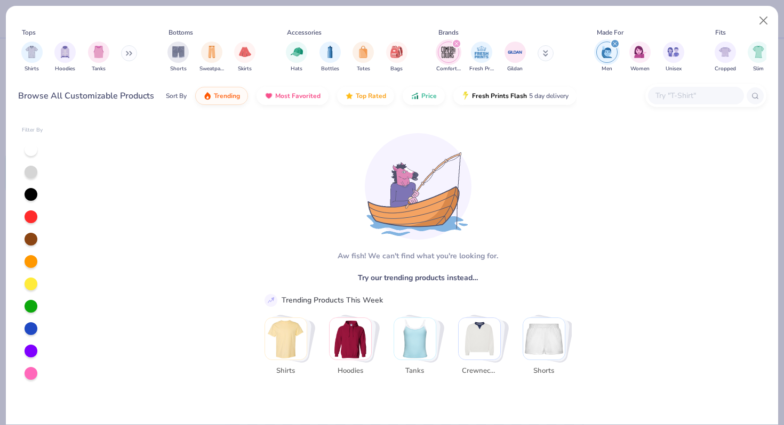
click at [672, 96] on input "text" at bounding box center [695, 96] width 82 height 12
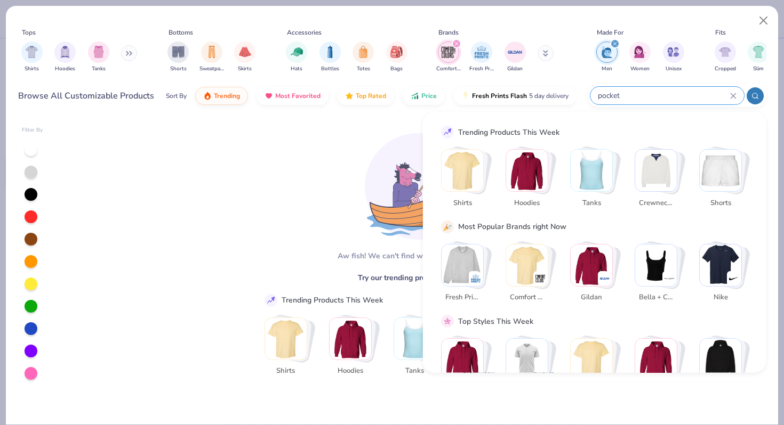
type input "pocket"
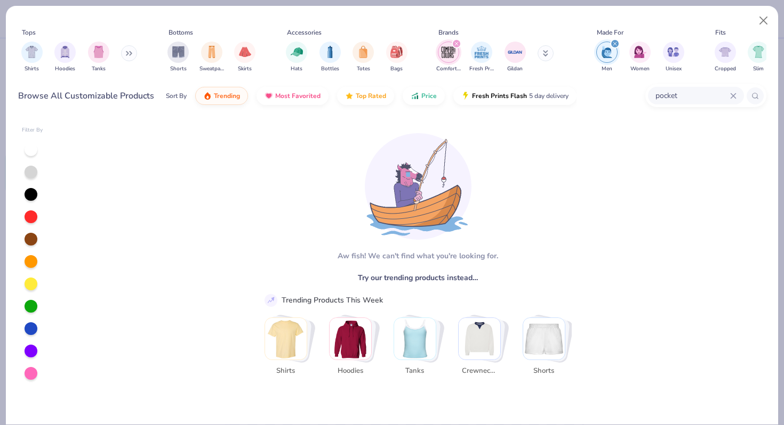
click at [279, 335] on img "Stack Card Button Shirts" at bounding box center [286, 339] width 42 height 42
click at [282, 338] on img "Stack Card Button Shirts" at bounding box center [286, 339] width 42 height 42
click at [295, 331] on img "Stack Card Button Shirts" at bounding box center [286, 339] width 42 height 42
click at [731, 95] on icon at bounding box center [733, 96] width 6 height 6
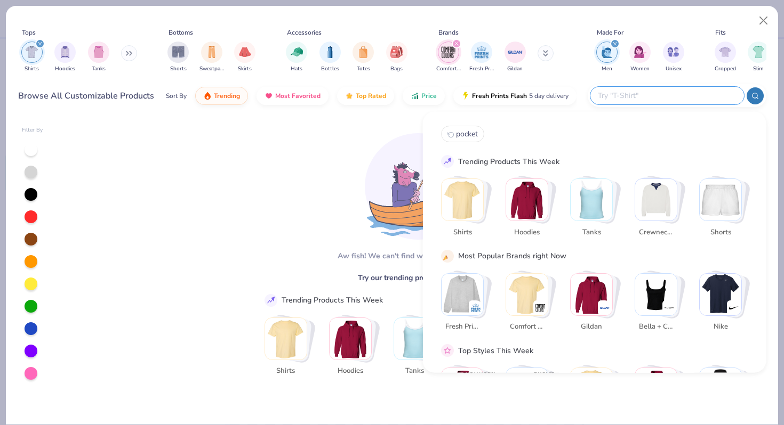
click at [363, 190] on div "[PERSON_NAME]! We can't find what you're looking for. Try our trending products…" at bounding box center [413, 272] width 318 height 298
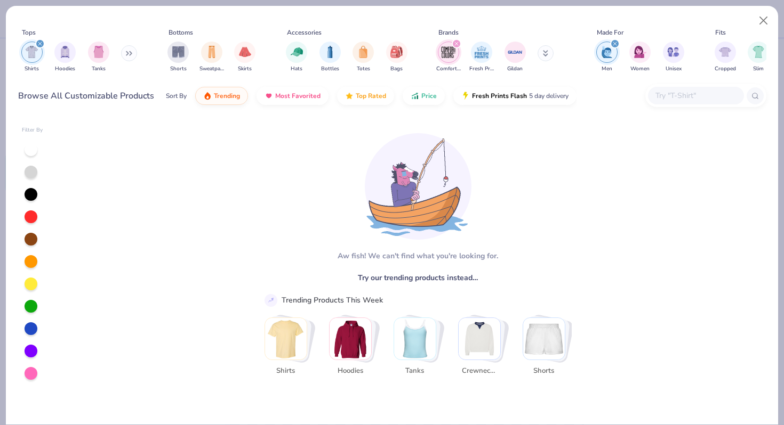
click at [574, 184] on div "[PERSON_NAME]! We can't find what you're looking for. Try our trending products…" at bounding box center [412, 271] width 707 height 307
click at [454, 44] on icon "filter for Comfort Colors" at bounding box center [456, 44] width 4 height 4
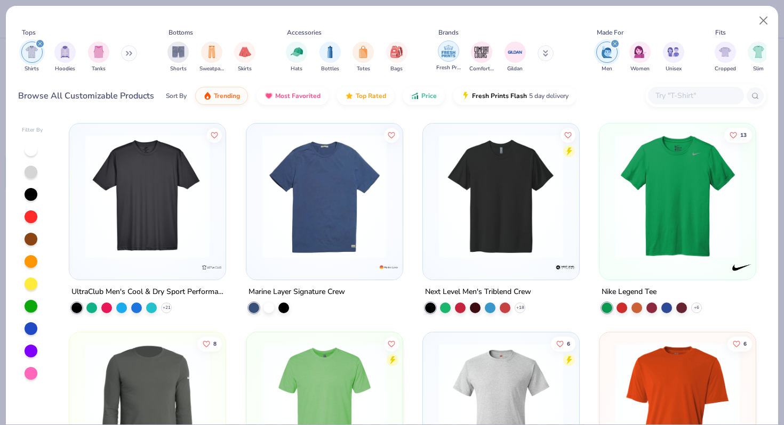
click at [444, 50] on img "filter for Fresh Prints" at bounding box center [448, 51] width 16 height 16
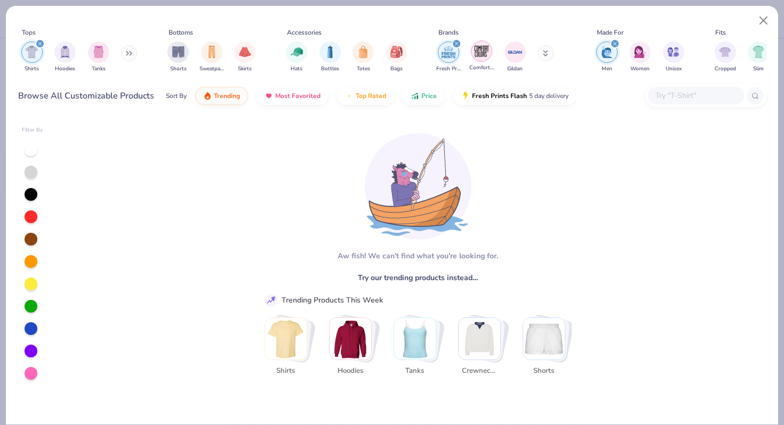
click at [484, 57] on img "filter for Comfort Colors" at bounding box center [481, 51] width 16 height 16
click at [204, 175] on div "[PERSON_NAME]! We can't find what you're looking for. Try our trending products…" at bounding box center [412, 271] width 707 height 307
click at [40, 43] on icon "filter for Shirts" at bounding box center [39, 43] width 3 height 3
click at [614, 41] on div "filter for Men" at bounding box center [615, 44] width 10 height 10
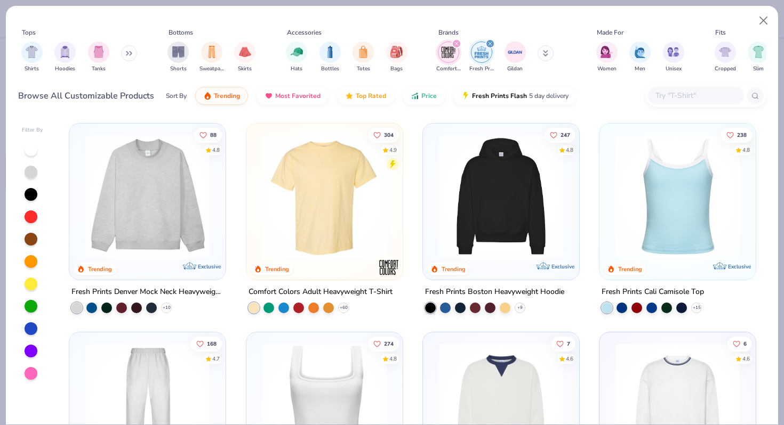
click at [694, 100] on input "text" at bounding box center [695, 96] width 82 height 12
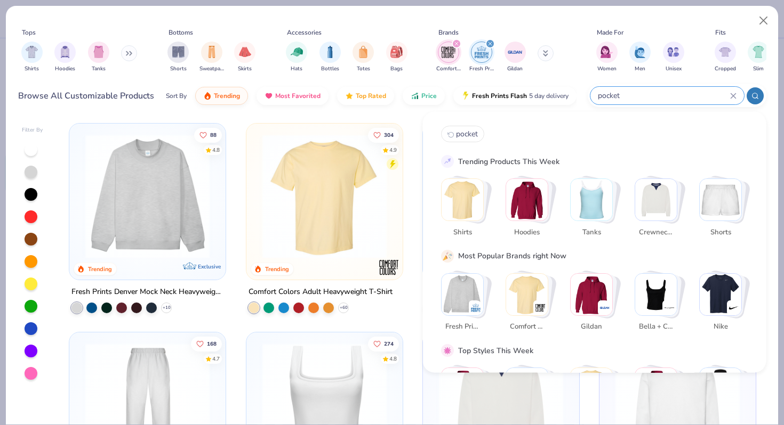
type input "pocket"
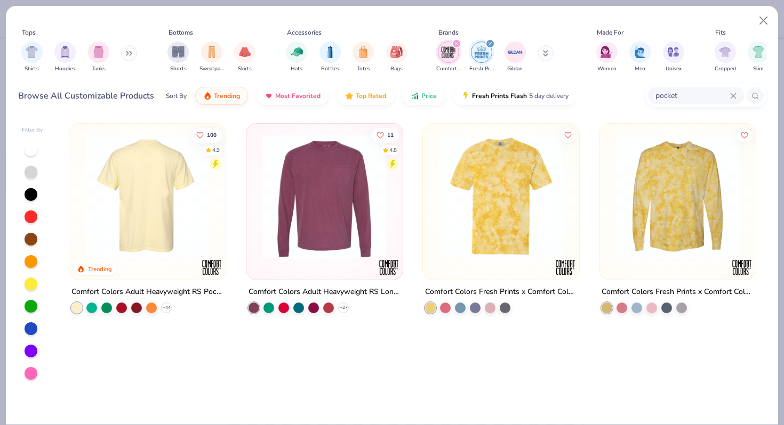
click at [156, 194] on div at bounding box center [147, 196] width 405 height 124
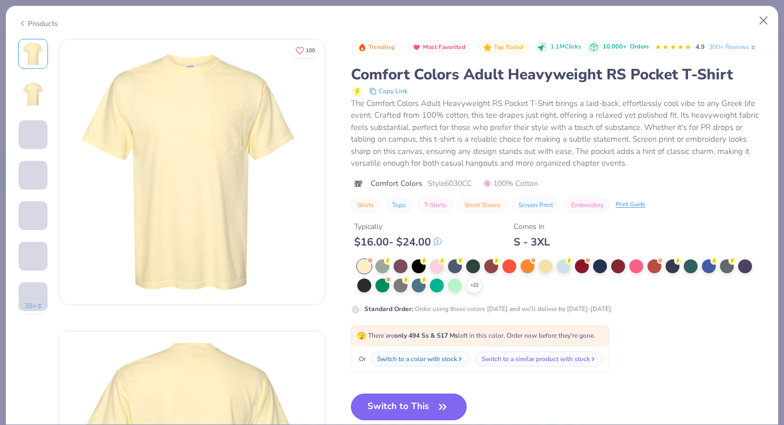
click at [401, 415] on button "Switch to This" at bounding box center [409, 407] width 116 height 27
click at [408, 408] on button "Switch to This" at bounding box center [409, 407] width 116 height 27
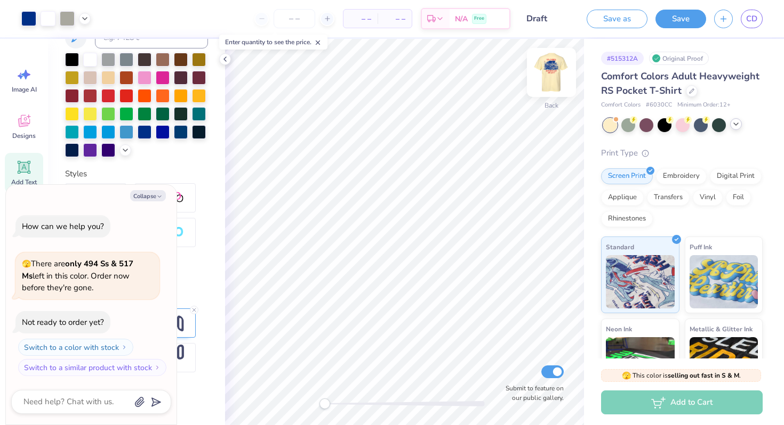
click at [556, 72] on img at bounding box center [551, 72] width 43 height 43
click at [548, 71] on img at bounding box center [551, 72] width 21 height 21
click at [733, 123] on icon at bounding box center [735, 124] width 9 height 9
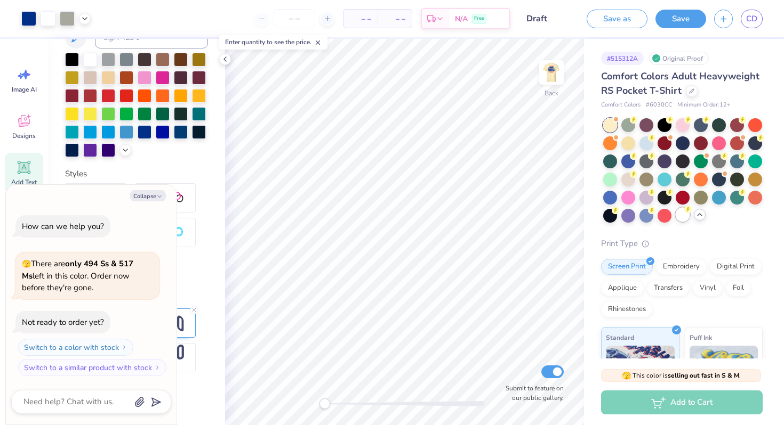
click at [683, 217] on div at bounding box center [682, 215] width 14 height 14
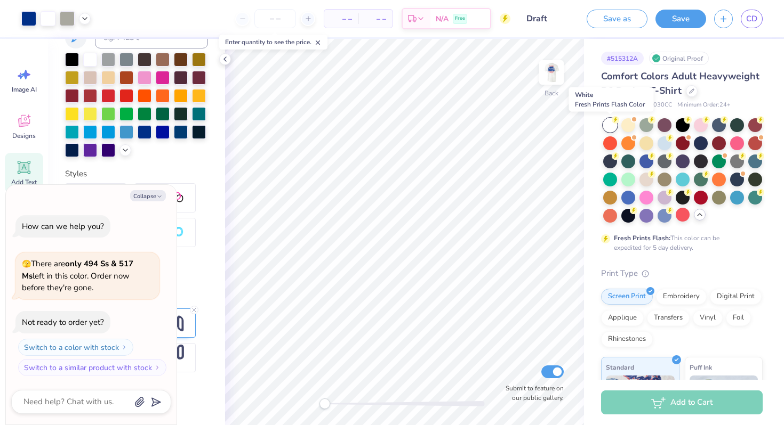
click at [608, 124] on div at bounding box center [610, 125] width 14 height 14
click at [552, 73] on img at bounding box center [551, 72] width 43 height 43
click at [548, 85] on img at bounding box center [551, 72] width 43 height 43
click at [550, 72] on img at bounding box center [551, 72] width 43 height 43
click at [559, 76] on img at bounding box center [551, 72] width 43 height 43
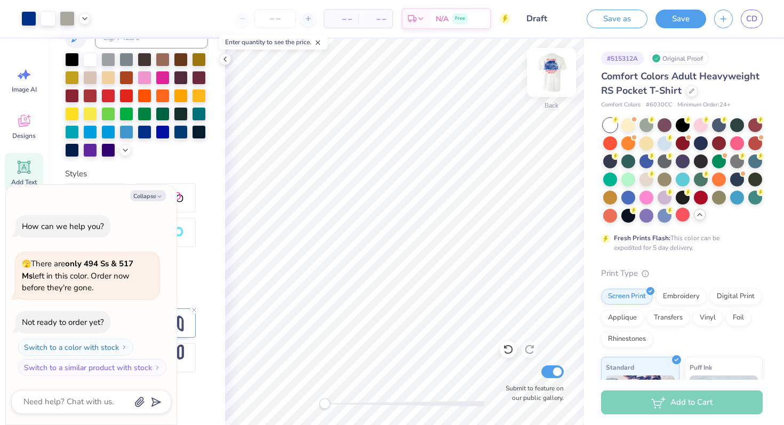
click at [550, 69] on img at bounding box center [551, 72] width 43 height 43
click at [554, 70] on img at bounding box center [551, 72] width 43 height 43
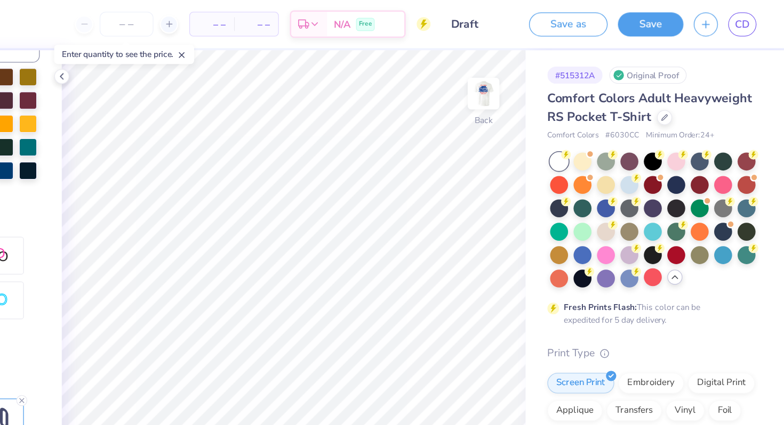
click at [698, 215] on icon at bounding box center [699, 215] width 9 height 9
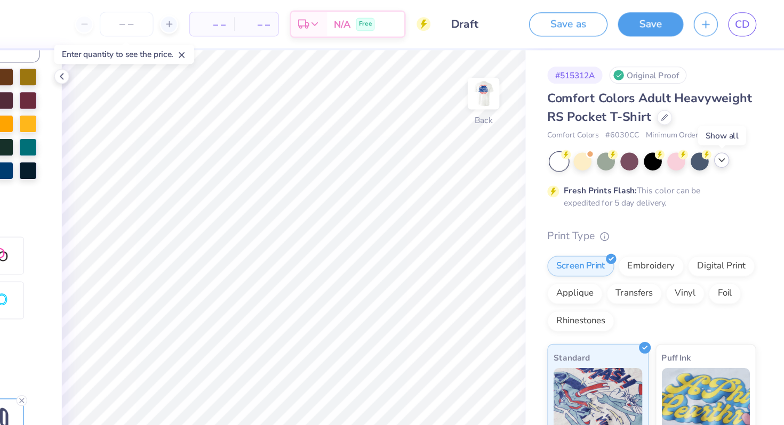
click at [735, 125] on polyline at bounding box center [736, 124] width 4 height 2
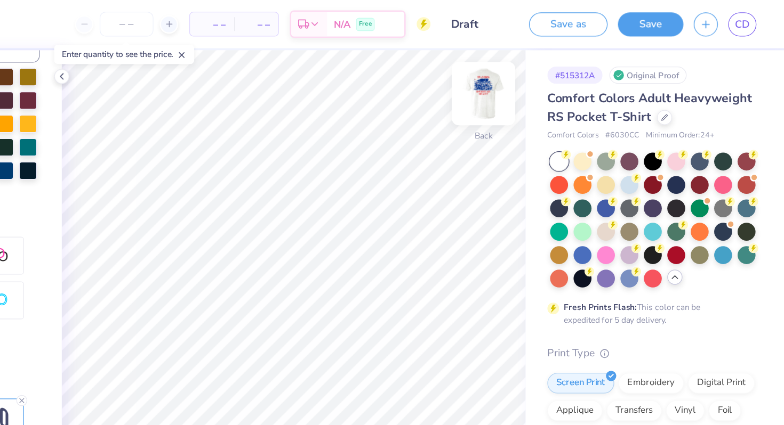
click at [548, 67] on img at bounding box center [551, 72] width 43 height 43
type textarea "x"
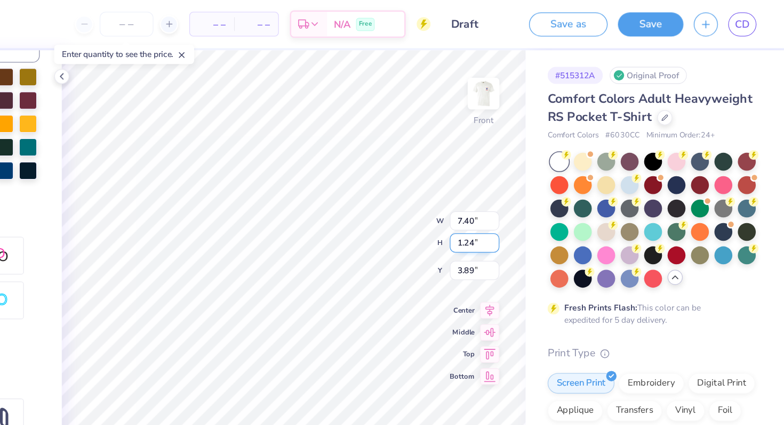
click at [559, 191] on input "1.24" at bounding box center [544, 188] width 38 height 15
click at [559, 191] on input "1.23" at bounding box center [544, 188] width 38 height 15
click at [559, 191] on input "1.22" at bounding box center [544, 188] width 38 height 15
click at [559, 191] on input "1.21" at bounding box center [544, 188] width 38 height 15
type input "1.2"
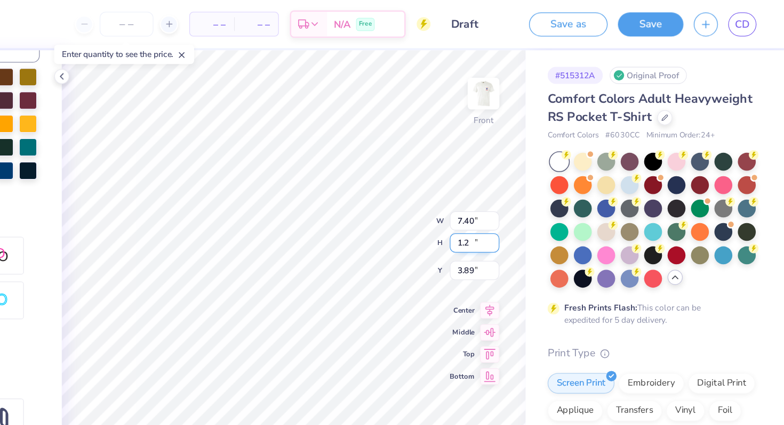
click at [559, 191] on input "1.2" at bounding box center [544, 188] width 38 height 15
type textarea "x"
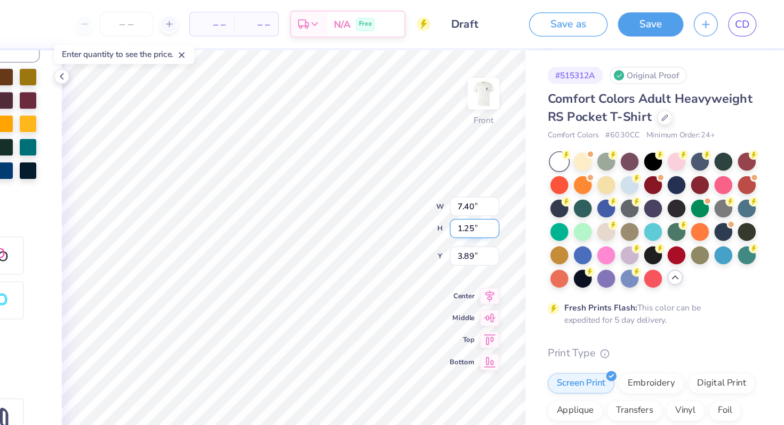
click at [540, 176] on input "1.25" at bounding box center [544, 177] width 38 height 15
type input "1.15"
type textarea "x"
type input "1.2"
type textarea "x"
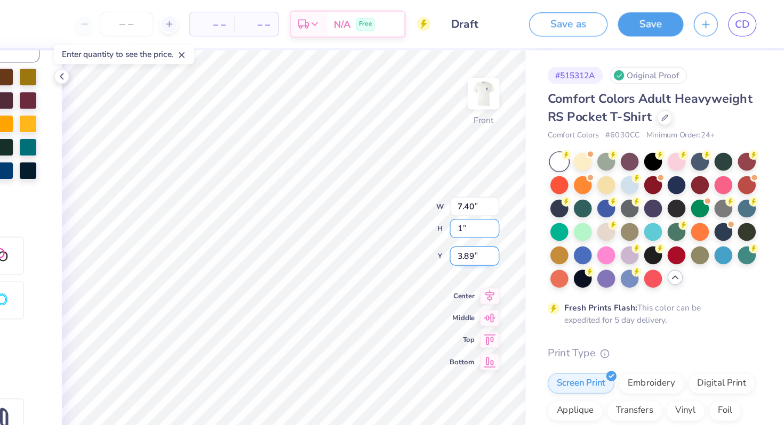
type input "1.2"
type textarea "x"
type input "1.2"
type textarea "x"
type input "1"
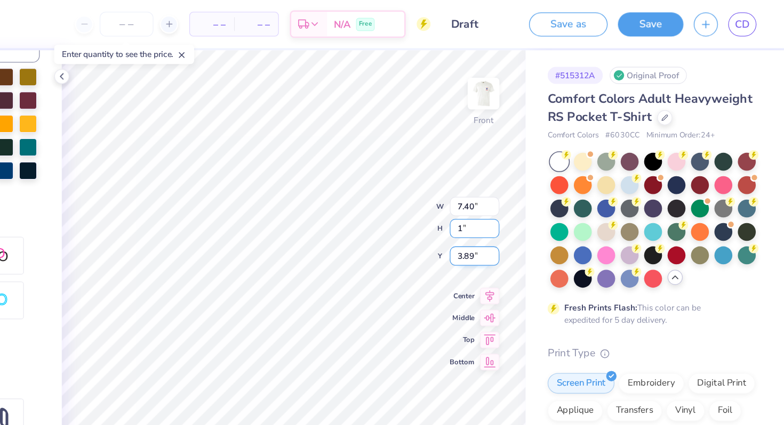
type textarea "x"
type input "1.25"
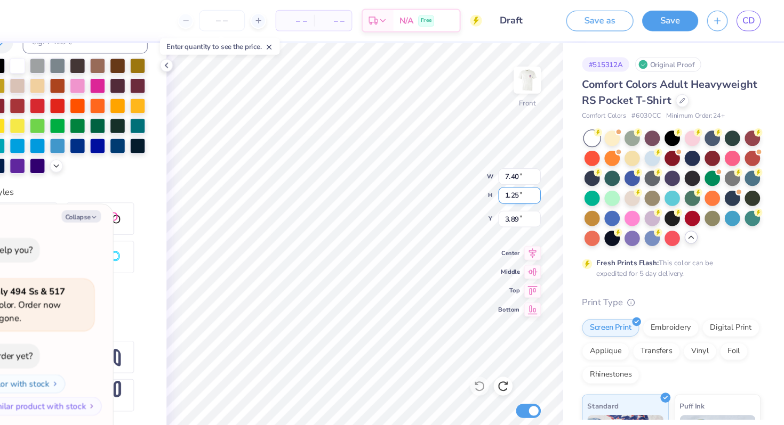
click at [542, 176] on input "1.25" at bounding box center [544, 177] width 38 height 15
type textarea "x"
type input "1.2"
type textarea "x"
type input "1.20"
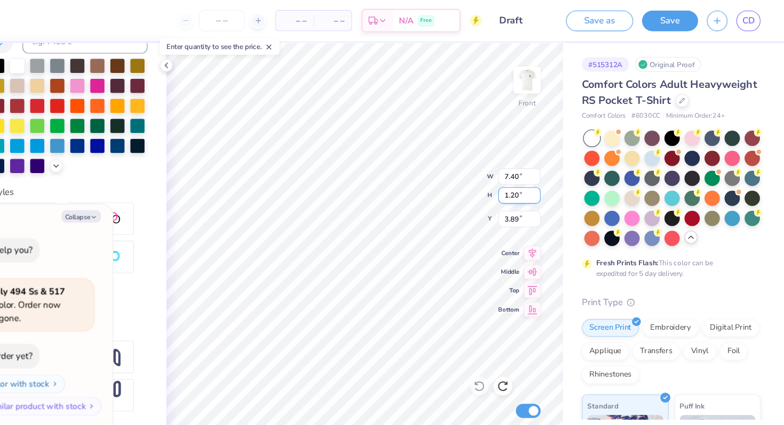
type textarea "x"
type input "1.20"
click at [543, 176] on input "1.20" at bounding box center [544, 177] width 38 height 15
type textarea "x"
type input "1.2"
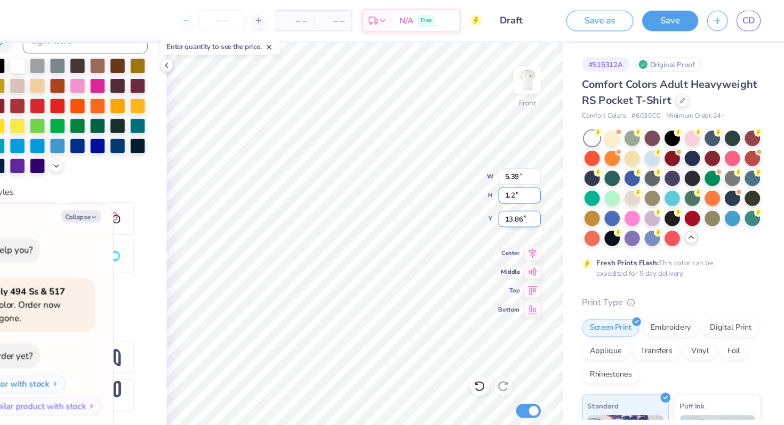
type textarea "x"
type input "1"
type textarea "x"
type input "1.1"
type textarea "x"
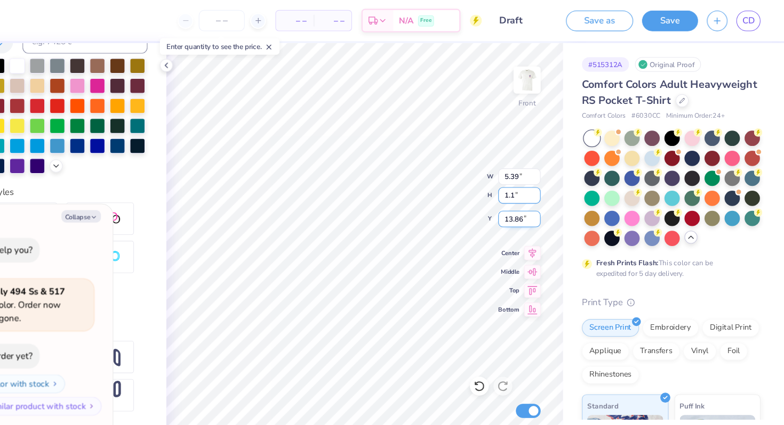
type input "1.15"
type textarea "x"
type input "1.15"
click at [542, 177] on input "1.20" at bounding box center [544, 177] width 38 height 15
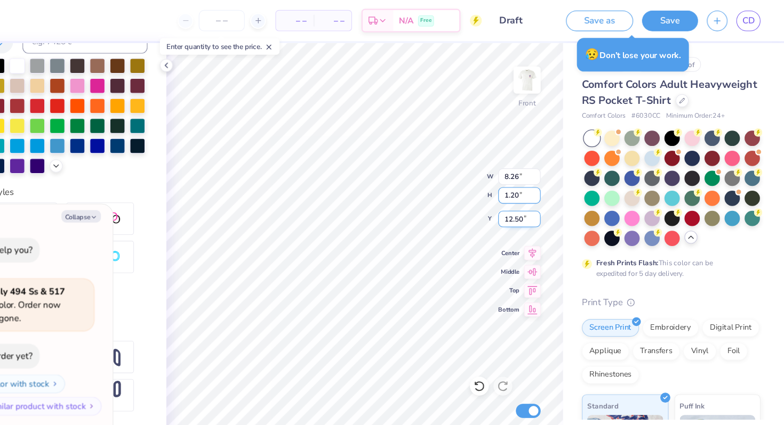
type textarea "x"
type input "1.2"
type textarea "x"
type input "1"
type textarea "x"
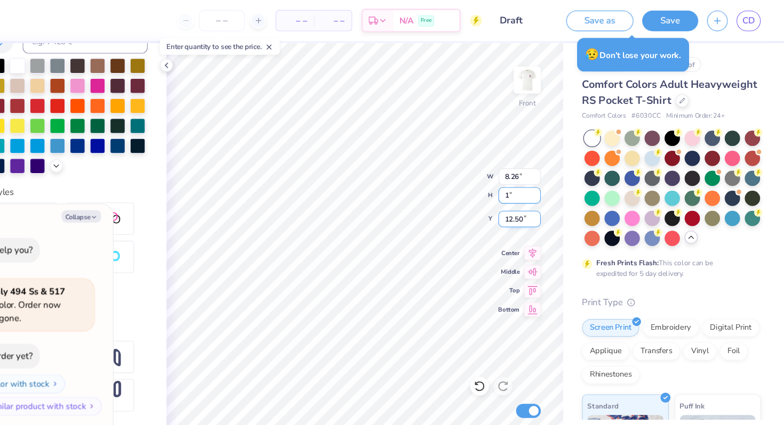
type input "1.1"
type textarea "x"
type input "1.15"
type textarea "x"
type input "1.15"
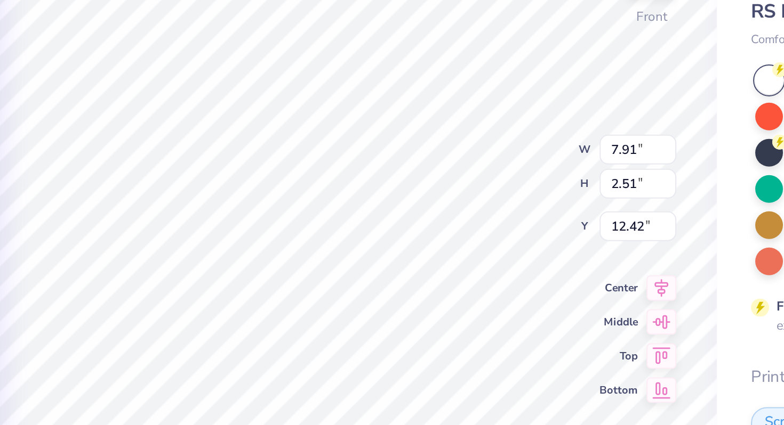
type textarea "x"
type input "15.59"
type textarea "x"
type input "12.00"
type input "6.96"
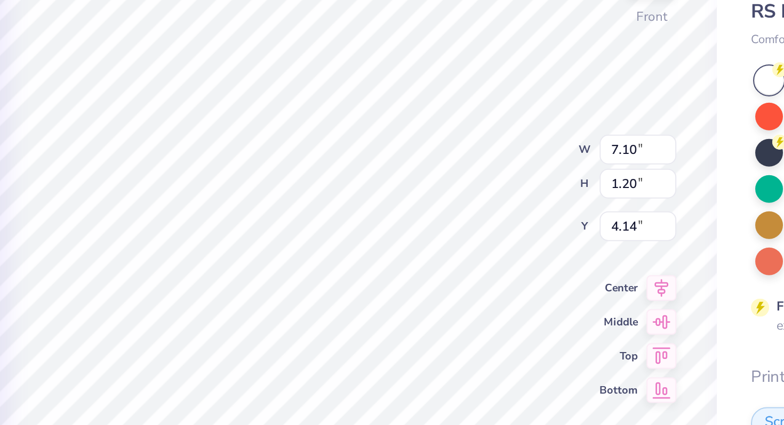
type input "5.34"
type textarea "x"
type input "7.10"
type input "1.20"
type input "3.78"
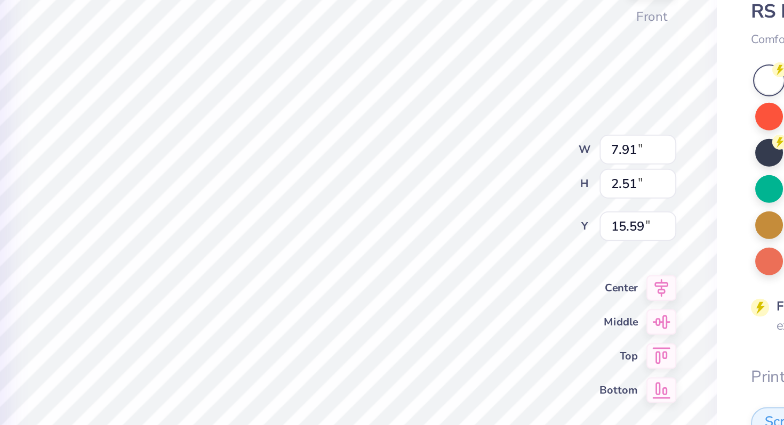
type textarea "x"
type input "12.28"
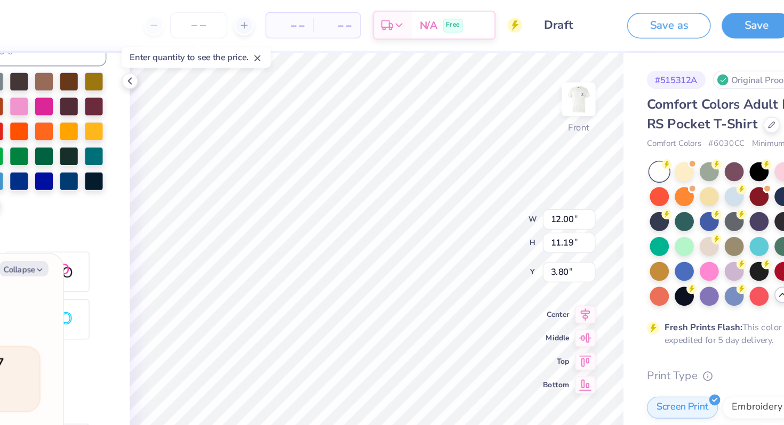
type textarea "x"
type input "3.06"
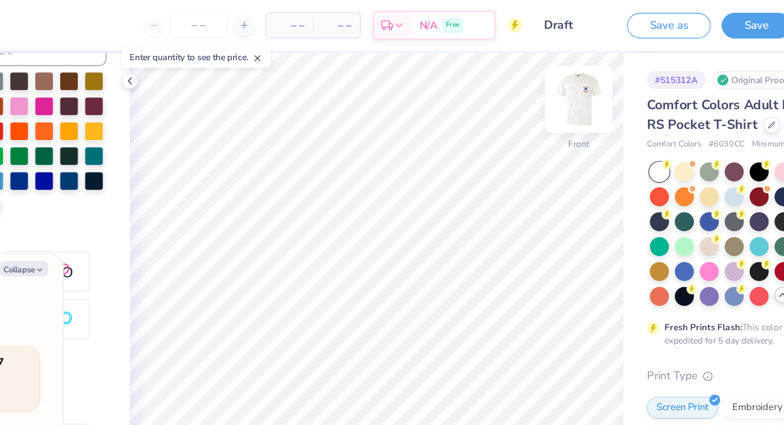
click at [557, 74] on img at bounding box center [551, 72] width 43 height 43
click at [553, 82] on img at bounding box center [551, 72] width 43 height 43
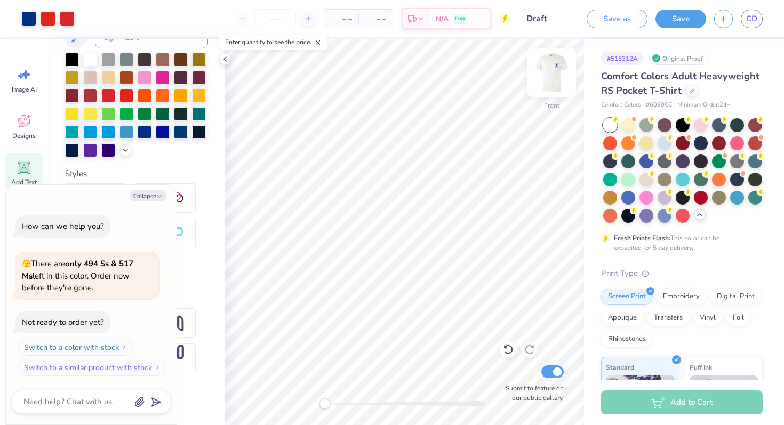
click at [553, 78] on img at bounding box center [551, 72] width 43 height 43
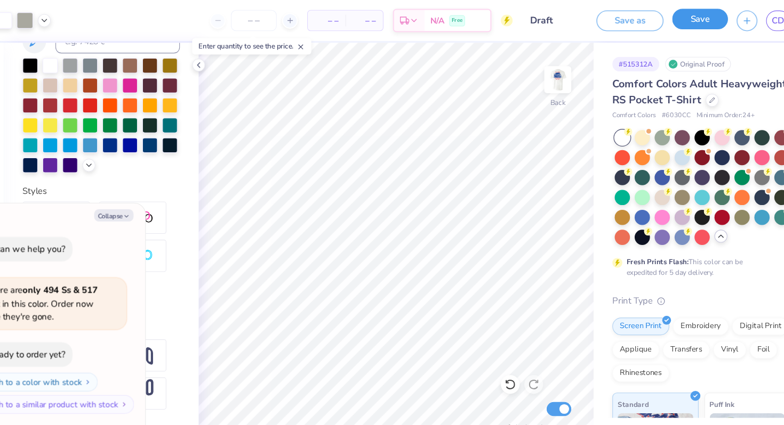
click at [686, 21] on button "Save" at bounding box center [680, 17] width 51 height 19
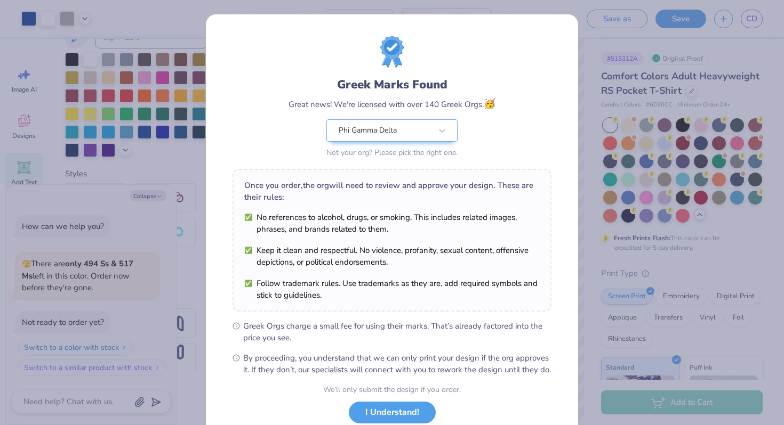
scroll to position [74, 0]
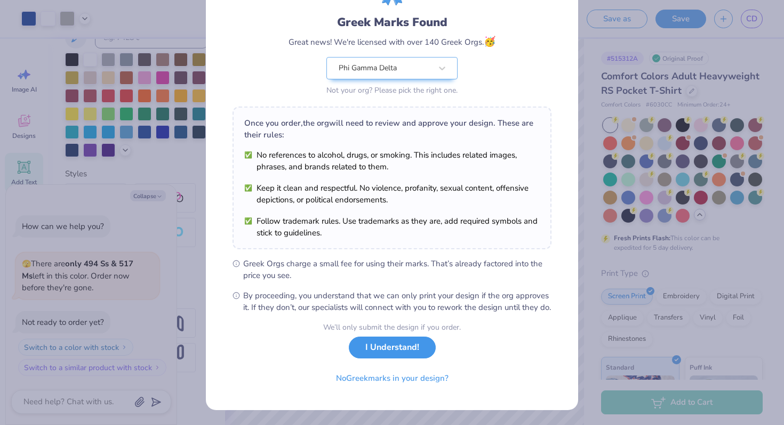
click at [396, 353] on button "I Understand!" at bounding box center [392, 348] width 87 height 22
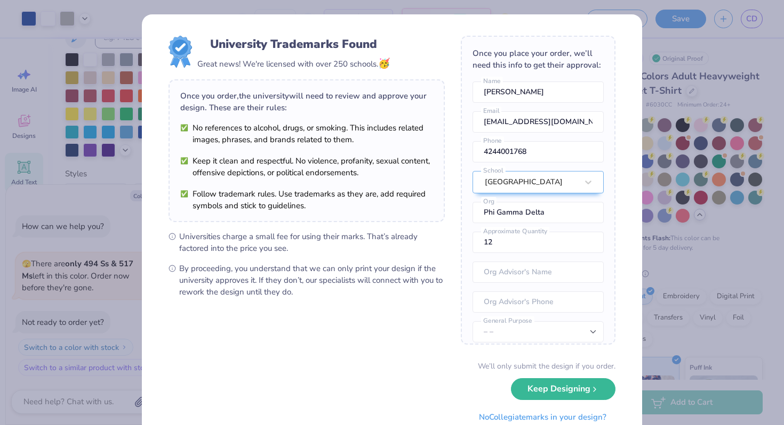
scroll to position [47, 0]
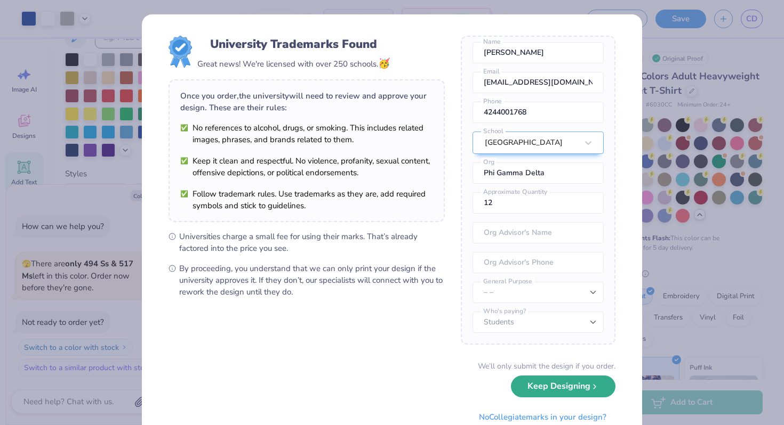
click at [569, 392] on button "Keep Designing" at bounding box center [563, 387] width 104 height 22
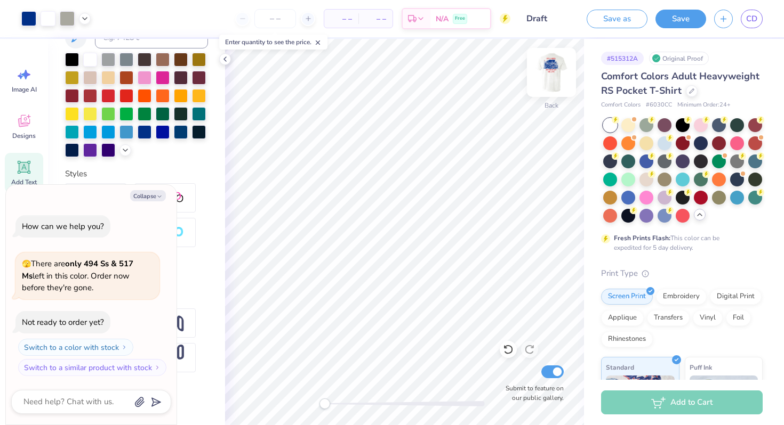
click at [546, 84] on img at bounding box center [551, 72] width 43 height 43
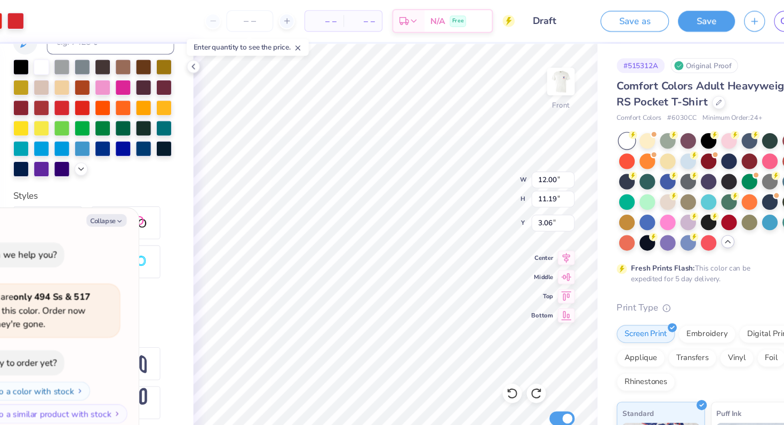
type textarea "x"
type input "3.00"
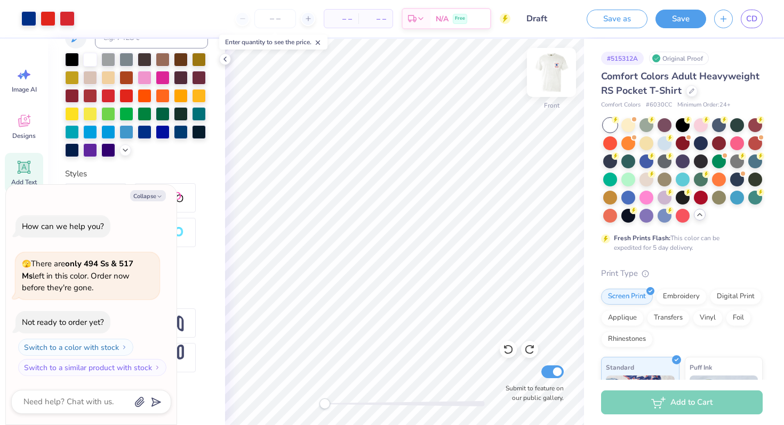
click at [554, 74] on img at bounding box center [551, 72] width 43 height 43
click at [553, 83] on img at bounding box center [551, 72] width 21 height 21
click at [223, 58] on icon at bounding box center [225, 59] width 9 height 9
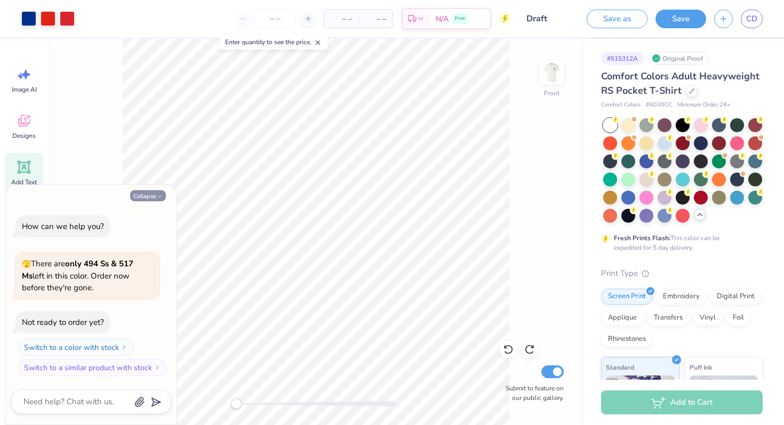
click at [152, 193] on button "Collapse" at bounding box center [148, 195] width 36 height 11
type textarea "x"
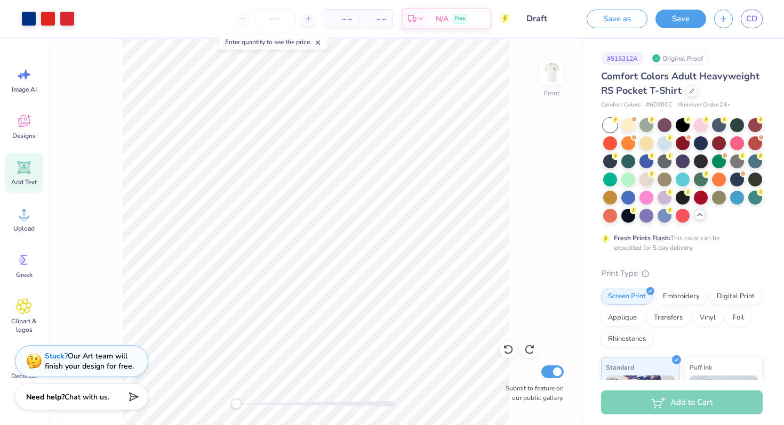
click at [535, 84] on div "Front Submit to feature on our public gallery." at bounding box center [316, 232] width 536 height 387
click at [556, 68] on img at bounding box center [551, 72] width 43 height 43
click at [560, 52] on div "Back Submit to feature on our public gallery." at bounding box center [316, 232] width 536 height 387
click at [545, 85] on img at bounding box center [551, 72] width 43 height 43
